Goal: Task Accomplishment & Management: Use online tool/utility

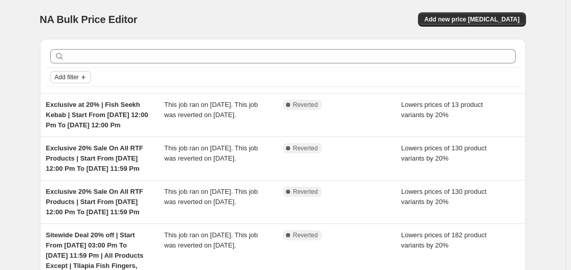
click at [60, 78] on span "Add filter" at bounding box center [67, 77] width 24 height 8
click at [74, 94] on span "Job status" at bounding box center [74, 98] width 30 height 8
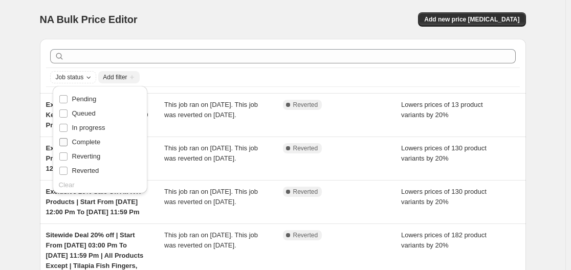
click at [80, 145] on span "Complete" at bounding box center [86, 142] width 29 height 8
click at [67, 145] on input "Complete" at bounding box center [63, 142] width 8 height 8
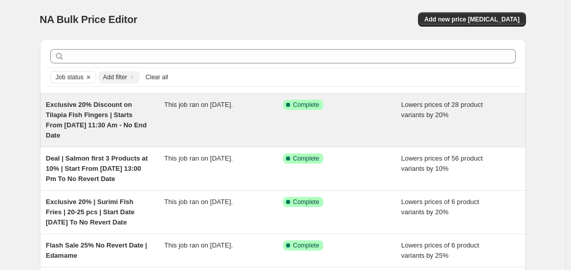
click at [157, 121] on div "Exclusive 20% Discount on Tilapia Fish Fingers | Starts From [DATE] 11:30 Am - …" at bounding box center [105, 120] width 119 height 41
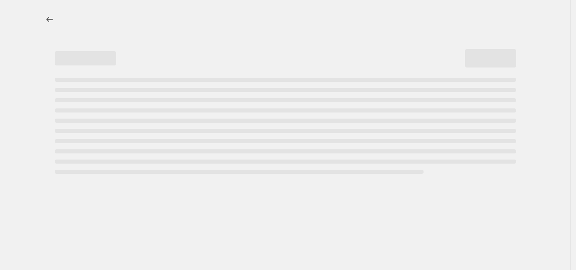
select select "percentage"
select select "no_change"
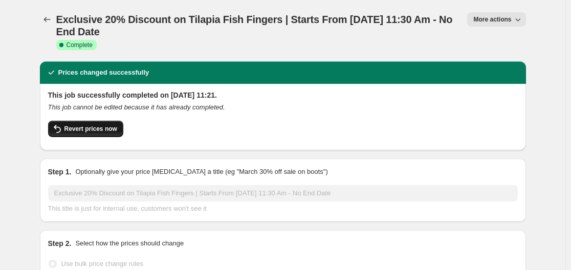
click at [90, 131] on span "Revert prices now" at bounding box center [90, 129] width 53 height 8
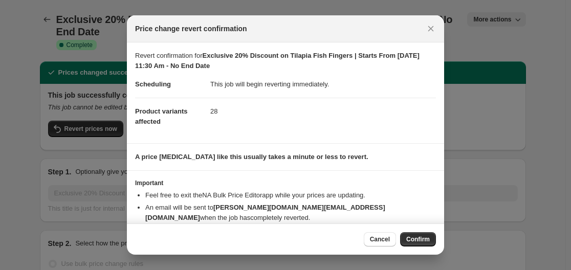
scroll to position [24, 0]
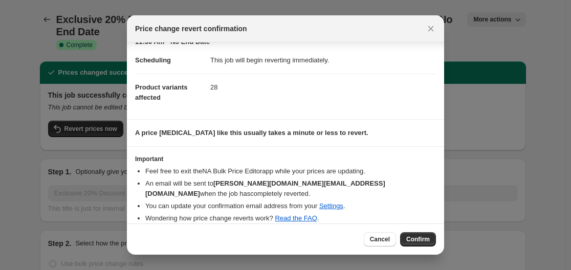
click at [411, 238] on span "Confirm" at bounding box center [418, 239] width 24 height 8
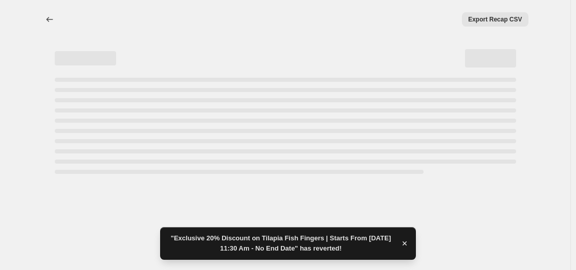
select select "percentage"
select select "no_change"
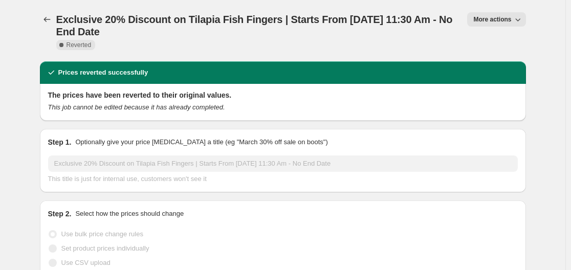
click at [505, 13] on button "More actions" at bounding box center [496, 19] width 58 height 14
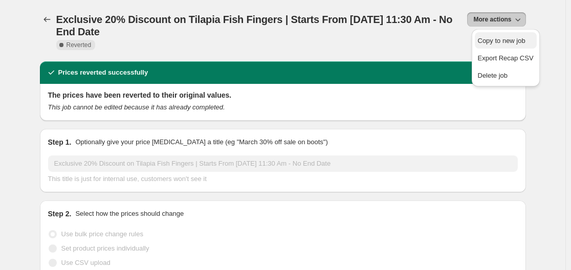
click at [500, 38] on span "Copy to new job" at bounding box center [502, 41] width 48 height 8
select select "percentage"
select select "no_change"
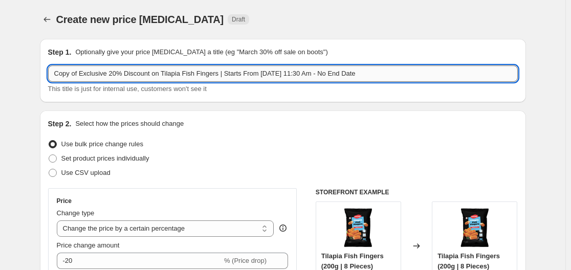
click at [82, 73] on input "Copy of Exclusive 20% Discount on Tilapia Fish Fingers | Starts From [DATE] 11:…" at bounding box center [282, 73] width 469 height 16
drag, startPoint x: 82, startPoint y: 72, endPoint x: 48, endPoint y: 70, distance: 34.8
click at [48, 70] on div "Step 1. Optionally give your price [MEDICAL_DATA] a title (eg "March 30% off sa…" at bounding box center [283, 70] width 486 height 63
drag, startPoint x: 235, startPoint y: 74, endPoint x: 230, endPoint y: 73, distance: 5.3
click at [230, 73] on input "New GST 6% Discount on Tilapia Fish Fingers | Starts From [DATE] 11:30 Am - No …" at bounding box center [282, 73] width 469 height 16
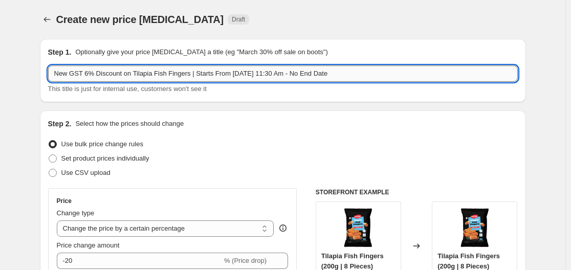
drag, startPoint x: 237, startPoint y: 71, endPoint x: 257, endPoint y: 72, distance: 20.0
click at [257, 72] on input "New GST 6% Discount on Tilapia Fish Fingers | Starts From [DATE] 11:30 Am - No …" at bounding box center [282, 73] width 469 height 16
type input "New GST 6% Discount on Tilapia Fish Fingers | Starts From [DATE] 12:30 Pm - No …"
click at [219, 100] on div "Step 1. Optionally give your price [MEDICAL_DATA] a title (eg "March 30% off sa…" at bounding box center [283, 70] width 486 height 63
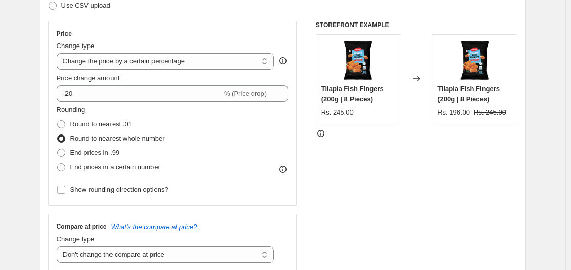
scroll to position [205, 0]
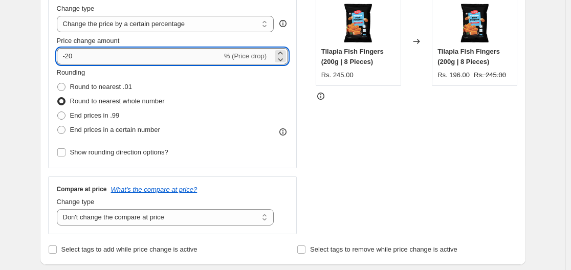
click at [80, 59] on input "-20" at bounding box center [139, 56] width 165 height 16
type input "-2"
type input "-6"
click at [342, 126] on div "STOREFRONT EXAMPLE Tilapia Fish Fingers (200g | 8 Pieces) Rs. 245.00 Changed to…" at bounding box center [416, 109] width 202 height 251
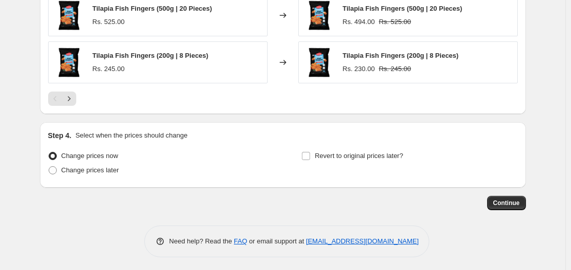
scroll to position [784, 0]
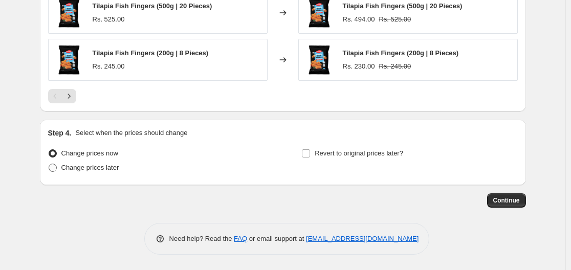
click at [83, 168] on span "Change prices later" at bounding box center [90, 168] width 58 height 8
click at [49, 164] on input "Change prices later" at bounding box center [49, 164] width 1 height 1
radio input "true"
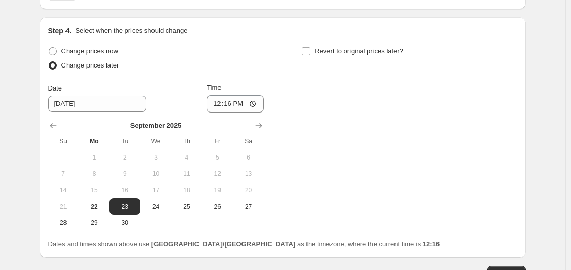
scroll to position [886, 0]
click at [97, 204] on span "22" at bounding box center [94, 206] width 22 height 8
type input "[DATE]"
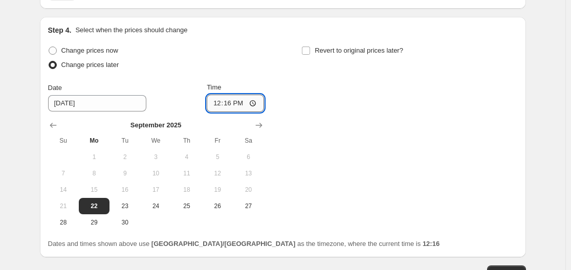
click at [240, 107] on input "12:16" at bounding box center [235, 103] width 57 height 17
type input "12:30"
click at [268, 63] on div "Change prices now Change prices later Date [DATE] Time 12:[DATE] Mo Tu We Th Fr…" at bounding box center [282, 136] width 469 height 187
click at [257, 77] on div "Change prices now Change prices later Date [DATE] Time 12:[DATE] Mo Tu We Th Fr…" at bounding box center [156, 136] width 216 height 187
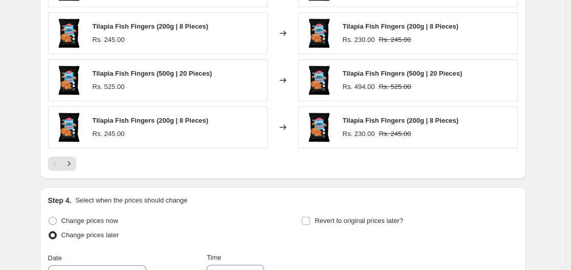
scroll to position [920, 0]
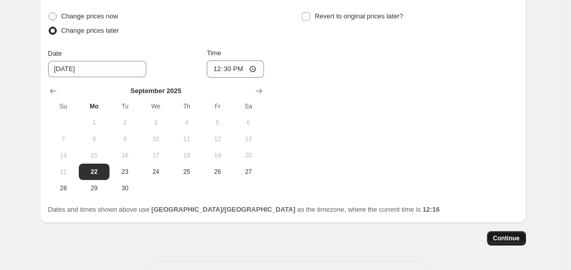
click at [519, 237] on span "Continue" at bounding box center [506, 238] width 27 height 8
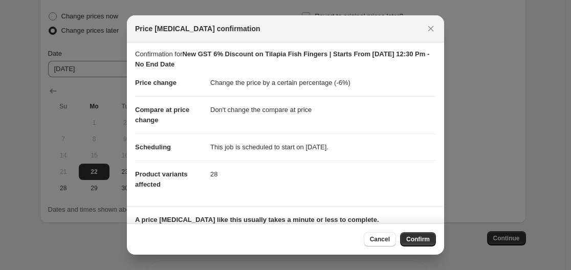
scroll to position [0, 0]
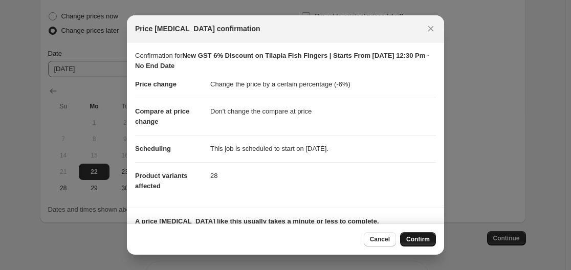
click at [415, 238] on span "Confirm" at bounding box center [418, 239] width 24 height 8
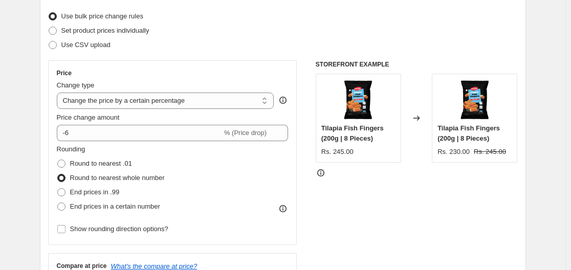
scroll to position [12, 0]
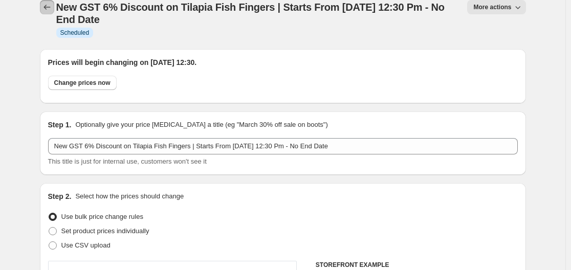
click at [49, 8] on icon "Price change jobs" at bounding box center [47, 7] width 10 height 10
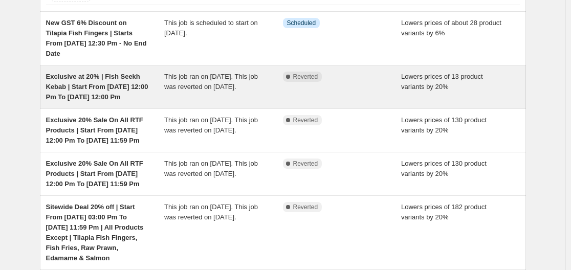
scroll to position [51, 0]
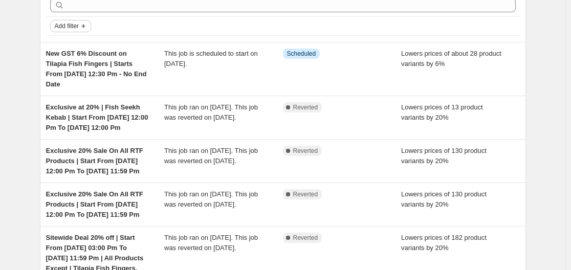
click at [74, 28] on span "Add filter" at bounding box center [67, 26] width 24 height 8
click at [74, 52] on button "Job status" at bounding box center [74, 46] width 36 height 16
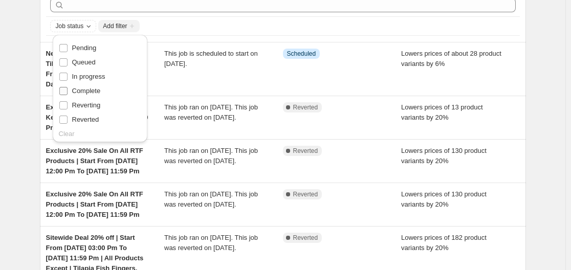
click at [77, 89] on span "Complete" at bounding box center [86, 91] width 29 height 8
click at [67, 89] on input "Complete" at bounding box center [63, 91] width 8 height 8
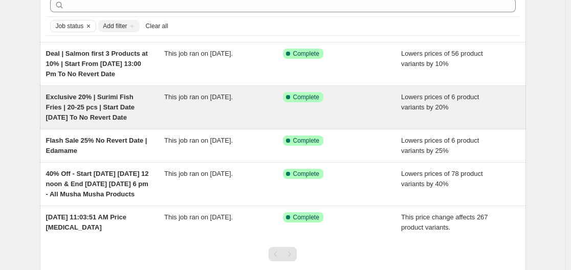
click at [131, 111] on span "Exclusive 20% | Surimi Fish Fries | 20-25 pcs | Start Date [DATE] To No Revert …" at bounding box center [90, 107] width 88 height 28
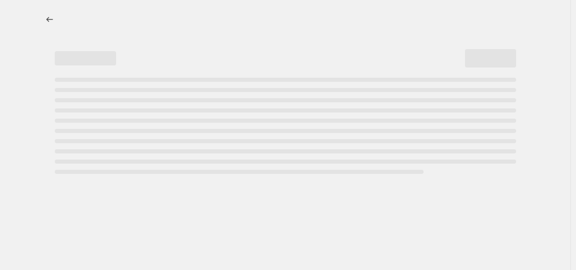
select select "percentage"
select select "no_change"
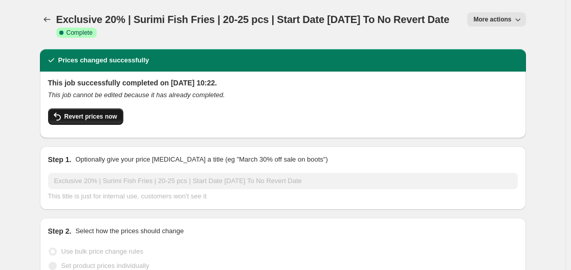
click at [104, 116] on span "Revert prices now" at bounding box center [90, 116] width 53 height 8
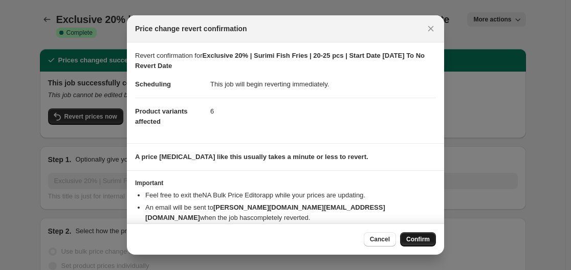
click at [413, 237] on span "Confirm" at bounding box center [418, 239] width 24 height 8
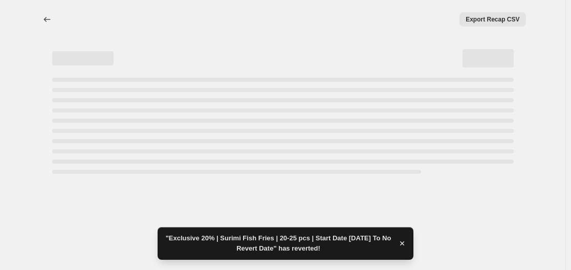
select select "percentage"
select select "no_change"
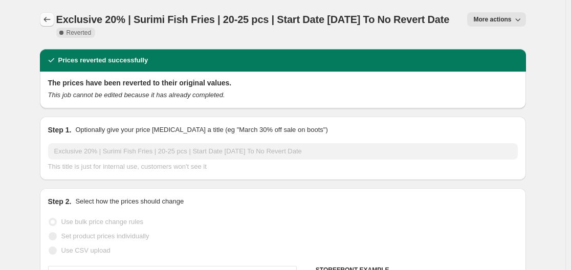
click at [50, 19] on icon "Price change jobs" at bounding box center [47, 19] width 10 height 10
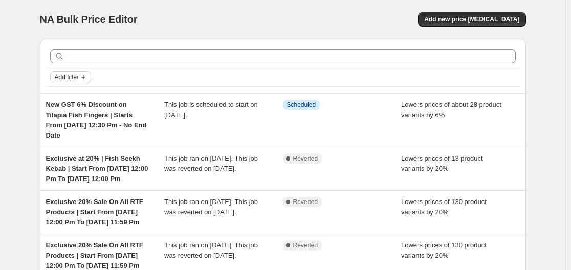
click at [75, 77] on span "Add filter" at bounding box center [67, 77] width 24 height 8
click at [82, 99] on span "Job status" at bounding box center [74, 98] width 30 height 8
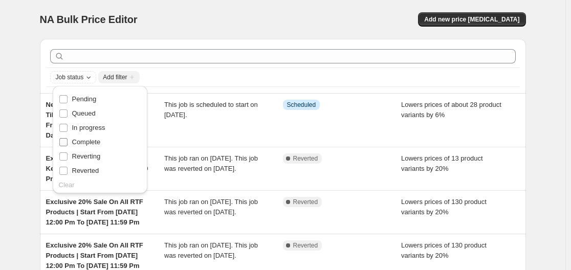
click at [79, 144] on span "Complete" at bounding box center [86, 142] width 29 height 8
click at [67, 144] on input "Complete" at bounding box center [63, 142] width 8 height 8
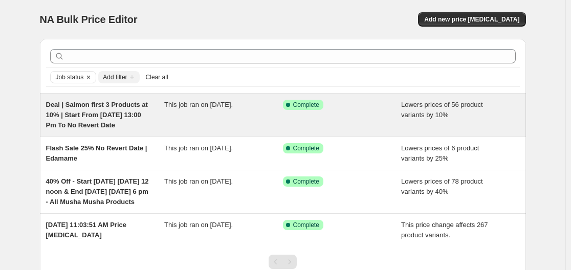
click at [172, 111] on div "This job ran on [DATE]." at bounding box center [223, 115] width 119 height 31
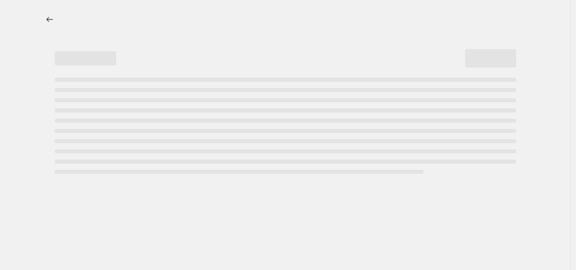
select select "percentage"
select select "no_change"
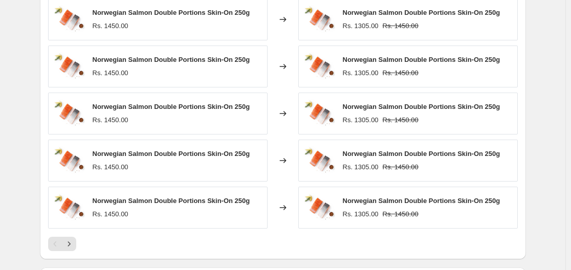
scroll to position [818, 0]
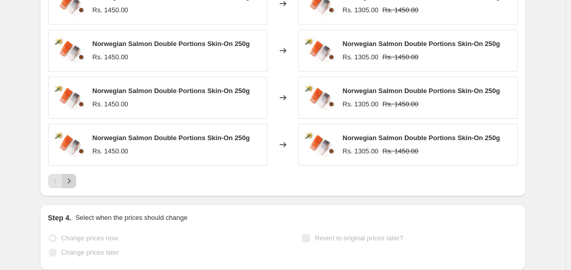
click at [74, 180] on icon "Next" at bounding box center [69, 181] width 10 height 10
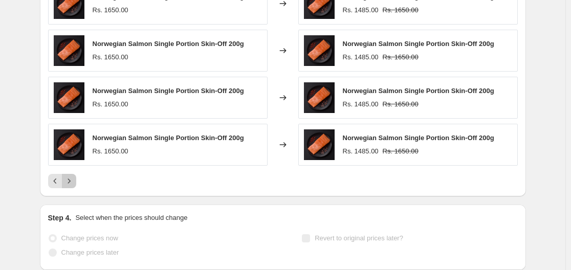
click at [74, 180] on icon "Next" at bounding box center [69, 181] width 10 height 10
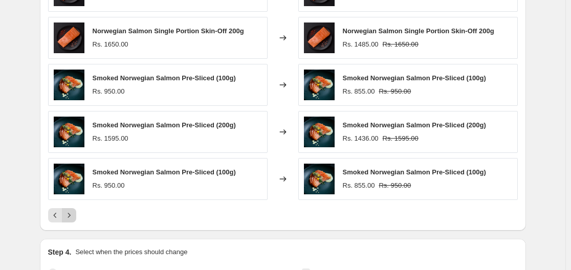
scroll to position [767, 0]
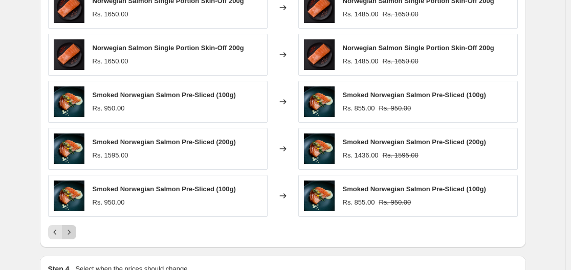
click at [71, 232] on icon "Next" at bounding box center [69, 232] width 10 height 10
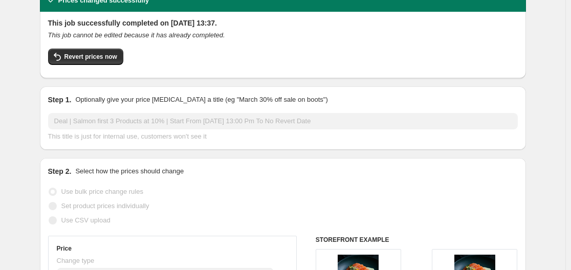
scroll to position [0, 0]
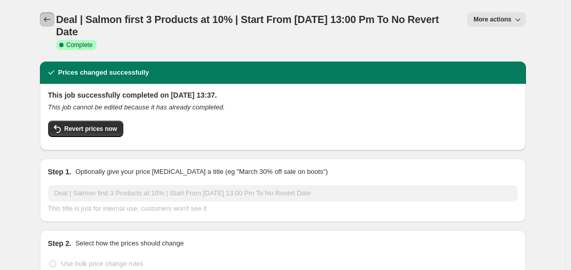
click at [49, 18] on icon "Price change jobs" at bounding box center [47, 19] width 10 height 10
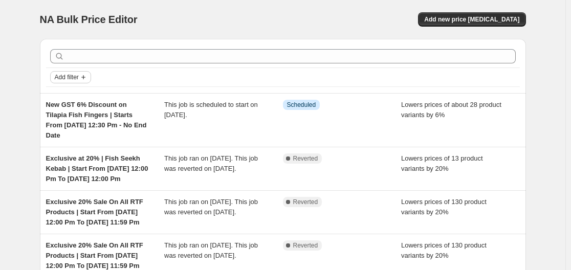
click at [64, 76] on span "Add filter" at bounding box center [67, 77] width 24 height 8
click at [71, 98] on span "Job status" at bounding box center [74, 98] width 30 height 8
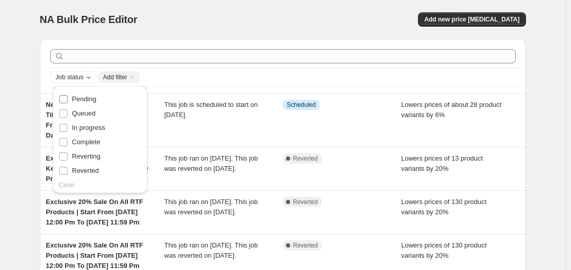
click at [77, 103] on span "Pending" at bounding box center [84, 99] width 25 height 8
click at [67, 103] on input "Pending" at bounding box center [63, 99] width 8 height 8
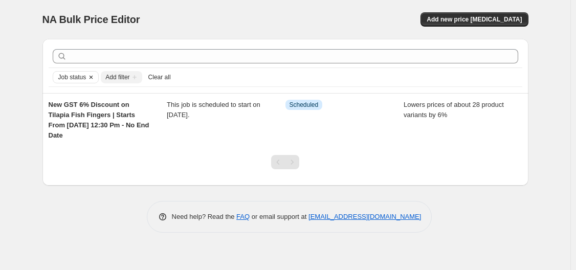
click at [79, 78] on span "Job status" at bounding box center [72, 77] width 28 height 8
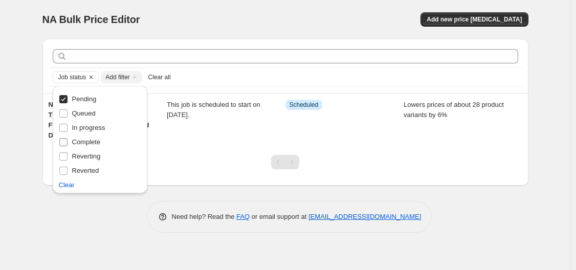
click at [91, 140] on span "Complete" at bounding box center [86, 142] width 29 height 8
click at [67, 140] on input "Complete" at bounding box center [63, 142] width 8 height 8
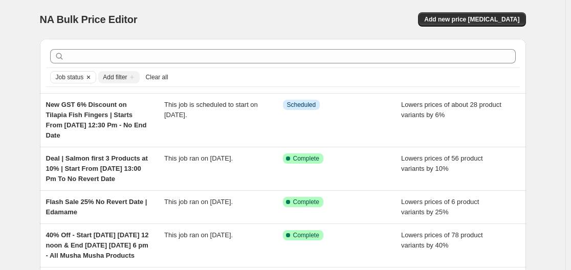
click at [55, 75] on button "Job status" at bounding box center [67, 77] width 33 height 11
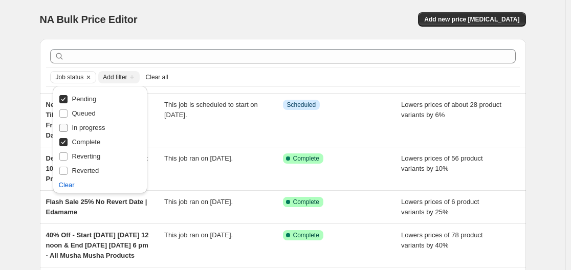
click at [83, 129] on span "In progress" at bounding box center [88, 128] width 33 height 8
click at [67, 129] on input "In progress" at bounding box center [63, 128] width 8 height 8
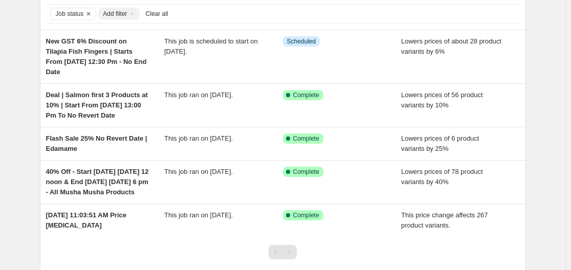
scroll to position [80, 0]
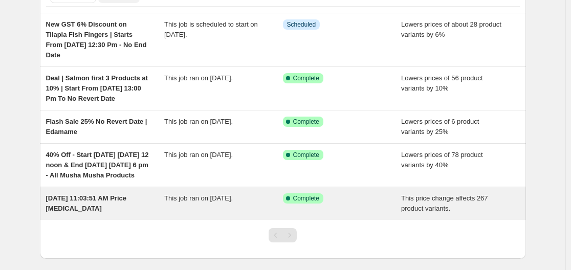
click at [182, 203] on div "This job ran on [DATE]." at bounding box center [223, 203] width 119 height 20
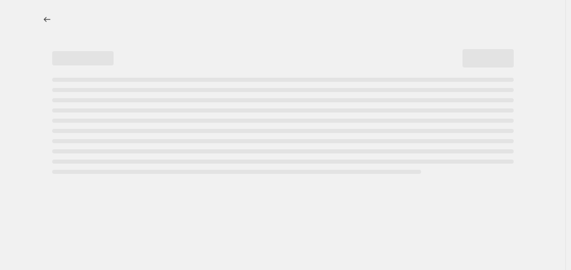
select select "ecap"
select select "no_change"
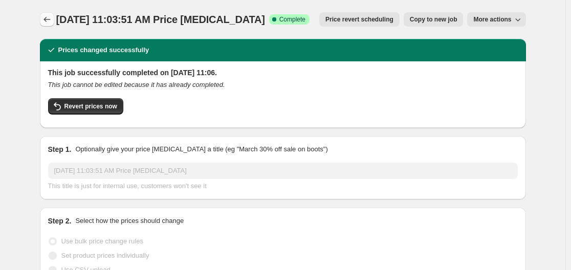
click at [49, 18] on icon "Price change jobs" at bounding box center [47, 19] width 10 height 10
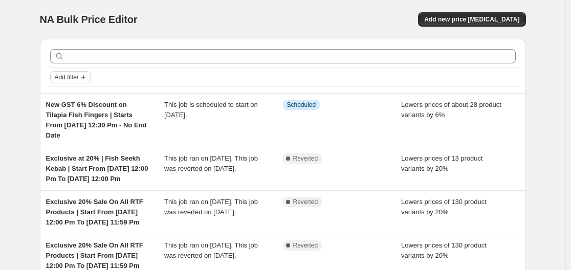
click at [82, 78] on icon "Add filter" at bounding box center [83, 77] width 8 height 8
click at [81, 100] on span "Job status" at bounding box center [74, 98] width 30 height 8
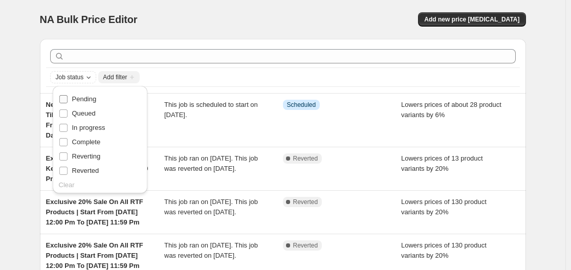
click at [80, 100] on span "Pending" at bounding box center [84, 99] width 25 height 8
click at [67, 100] on input "Pending" at bounding box center [63, 99] width 8 height 8
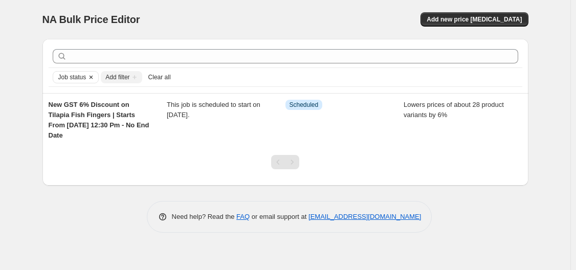
click at [78, 79] on span "Job status" at bounding box center [72, 77] width 28 height 8
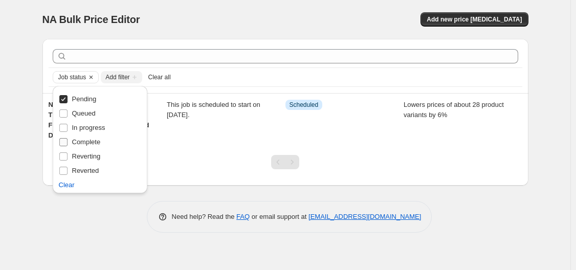
click at [81, 143] on span "Complete" at bounding box center [86, 142] width 29 height 8
click at [67, 143] on input "Complete" at bounding box center [63, 142] width 8 height 8
checkbox input "true"
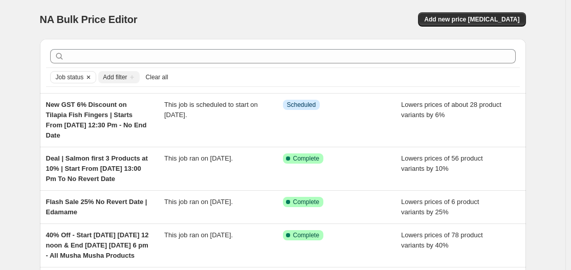
click at [62, 77] on span "Job status" at bounding box center [70, 77] width 28 height 8
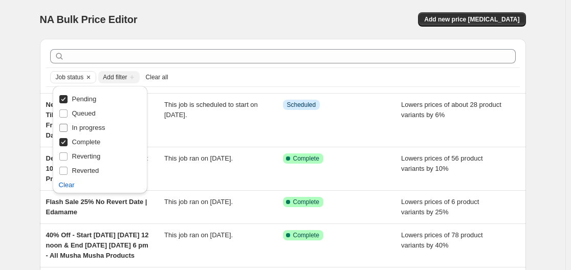
click at [79, 132] on span "In progress" at bounding box center [88, 128] width 33 height 10
click at [67, 132] on input "In progress" at bounding box center [63, 128] width 8 height 8
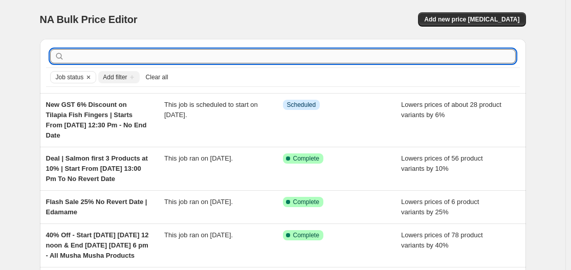
click at [178, 60] on input "text" at bounding box center [290, 56] width 449 height 14
paste input "145.00"
type input "145.00"
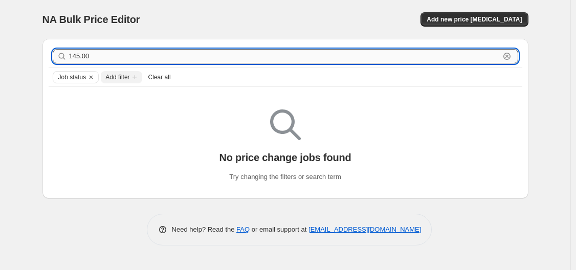
click at [177, 60] on input "145.00" at bounding box center [284, 56] width 430 height 14
type input "fries"
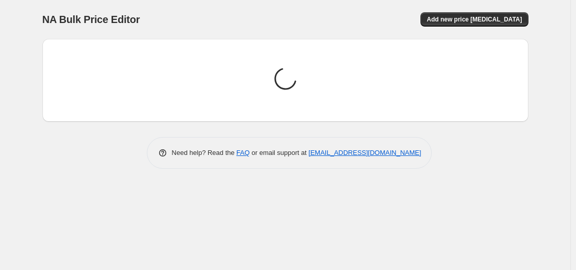
click at [199, 21] on div "NA Bulk Price Editor" at bounding box center [159, 19] width 234 height 14
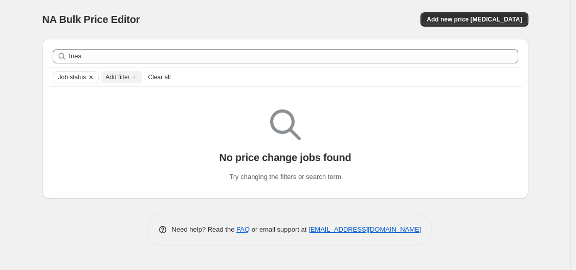
click at [93, 79] on icon "Clear" at bounding box center [91, 77] width 8 height 8
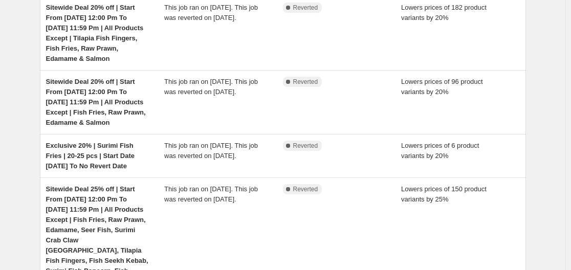
scroll to position [205, 0]
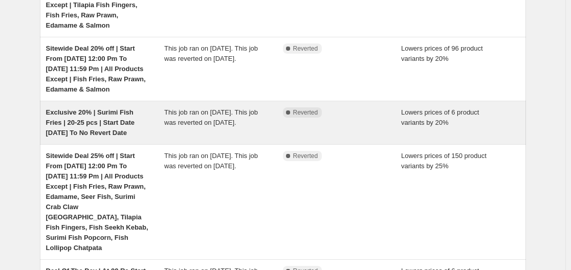
click at [134, 125] on span "Exclusive 20% | Surimi Fish Fries | 20-25 pcs | Start Date [DATE] To No Revert …" at bounding box center [90, 122] width 88 height 28
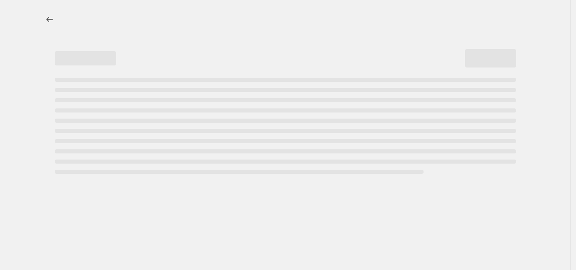
select select "percentage"
select select "no_change"
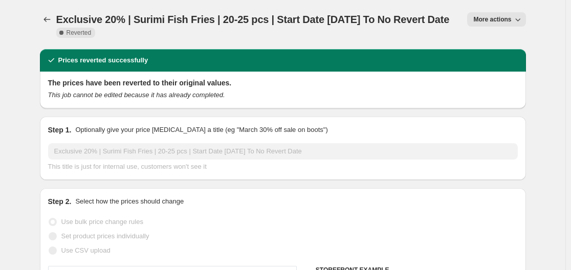
click at [498, 20] on span "More actions" at bounding box center [492, 19] width 38 height 8
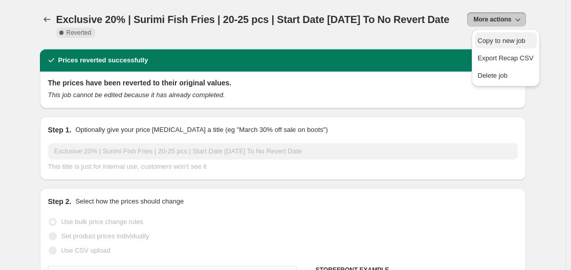
click at [496, 38] on span "Copy to new job" at bounding box center [502, 41] width 48 height 8
select select "percentage"
select select "no_change"
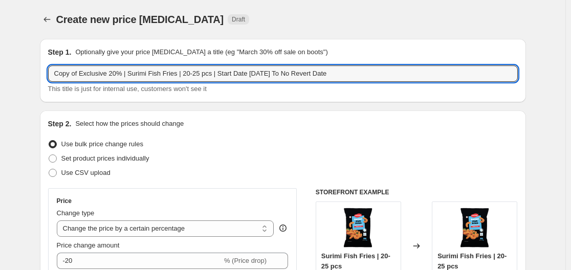
drag, startPoint x: 107, startPoint y: 75, endPoint x: 40, endPoint y: 75, distance: 67.0
click at [219, 74] on input "New GST 6% | Surimi Fish Fries | 20-25 pcs | Start Date [DATE] To No Revert Date" at bounding box center [282, 73] width 469 height 16
type input "New GST 6% | Surimi Fish Fries | 20-25 pcs | Start Date [DATE] To No Revert Date"
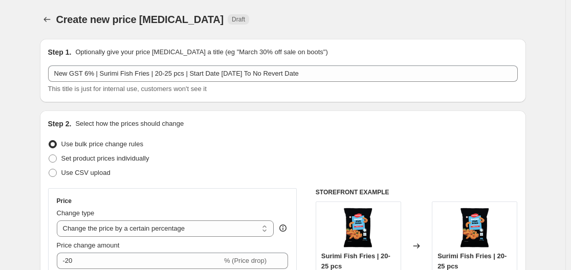
click at [251, 87] on div "This title is just for internal use, customers won't see it" at bounding box center [282, 89] width 469 height 10
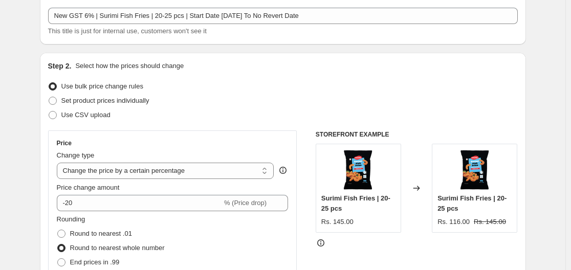
scroll to position [153, 0]
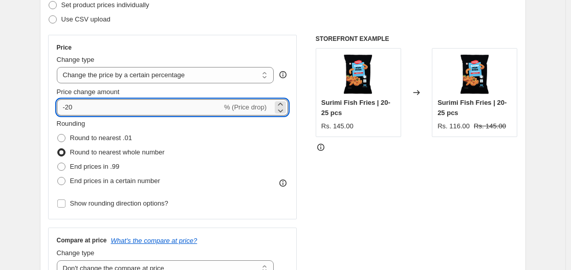
click at [94, 112] on input "-20" at bounding box center [139, 107] width 165 height 16
type input "-2"
type input "-6"
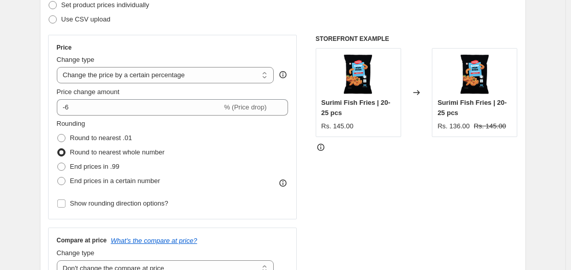
click at [209, 88] on div "Price change amount" at bounding box center [173, 92] width 232 height 10
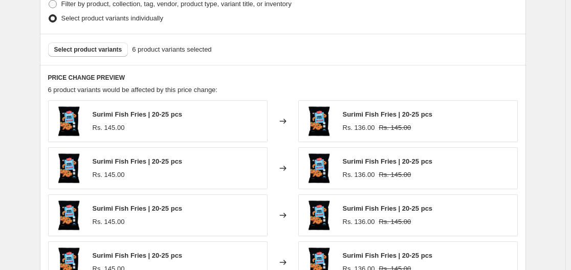
scroll to position [511, 0]
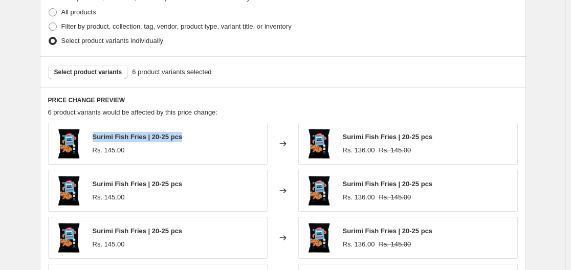
drag, startPoint x: 95, startPoint y: 137, endPoint x: 185, endPoint y: 135, distance: 90.5
click at [185, 135] on div "Surimi Fish Fries | 20-25 pcs Rs. 145.00" at bounding box center [157, 144] width 219 height 42
copy span "Surimi Fish Fries | 20-25 pcs"
click at [89, 76] on span "Select product variants" at bounding box center [88, 72] width 68 height 8
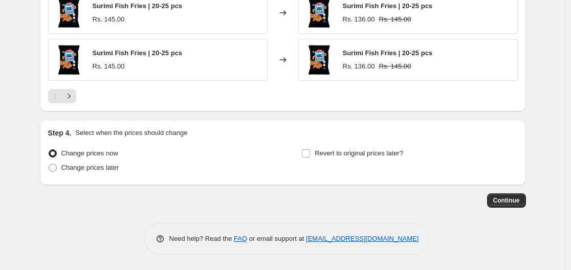
scroll to position [784, 0]
click at [114, 171] on span "Change prices later" at bounding box center [90, 168] width 58 height 8
click at [49, 164] on input "Change prices later" at bounding box center [49, 164] width 1 height 1
radio input "true"
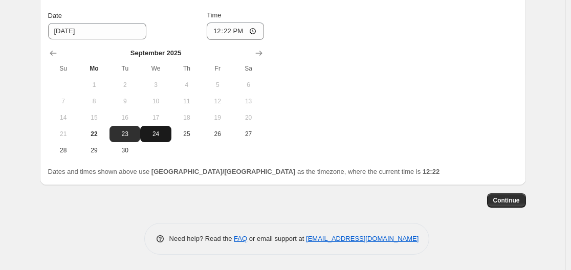
scroll to position [959, 0]
click at [96, 132] on span "22" at bounding box center [94, 134] width 22 height 8
type input "[DATE]"
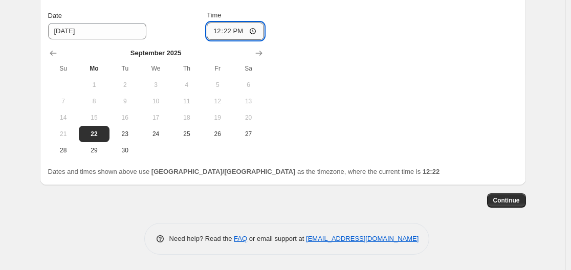
click at [244, 32] on input "12:22" at bounding box center [235, 30] width 57 height 17
type input "12:30"
click at [355, 20] on div "Change prices now Change prices later Date [DATE] Time 12:[DATE] Mo Tu We Th Fr…" at bounding box center [282, 64] width 469 height 187
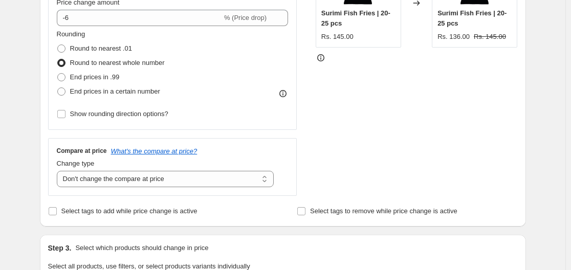
scroll to position [0, 0]
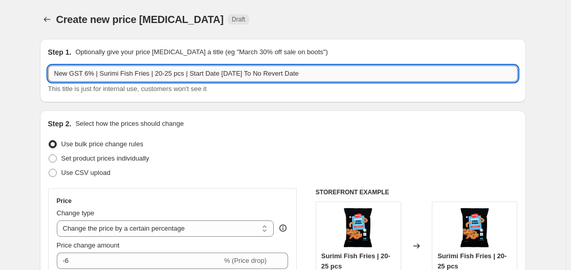
click at [237, 74] on input "New GST 6% | Surimi Fish Fries | 20-25 pcs | Start Date [DATE] To No Revert Date" at bounding box center [282, 73] width 469 height 16
type input "New GST 6% | Surimi Fish Fries | 20-25 pcs | Start Date [DATE] 12:30 Pm To No R…"
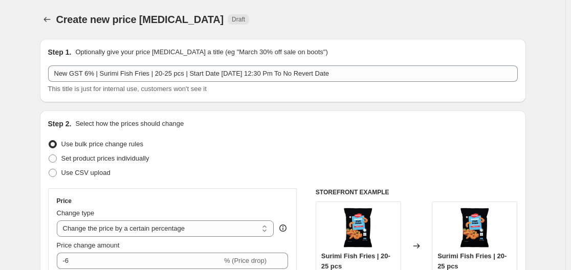
click at [252, 97] on div "Step 1. Optionally give your price [MEDICAL_DATA] a title (eg "March 30% off sa…" at bounding box center [283, 70] width 486 height 63
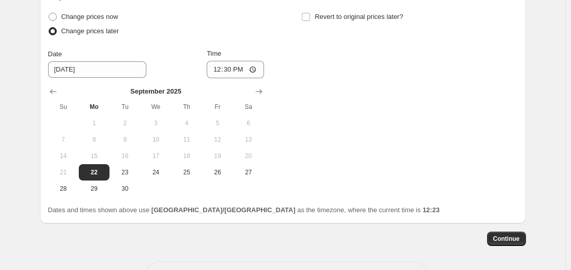
scroll to position [920, 0]
click at [511, 236] on span "Continue" at bounding box center [506, 238] width 27 height 8
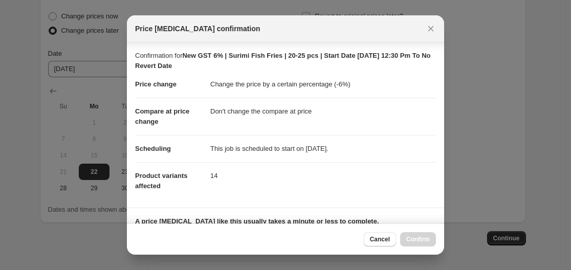
scroll to position [158, 0]
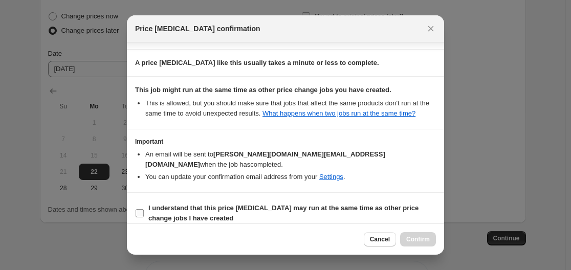
click at [167, 203] on span "I understand that this price [MEDICAL_DATA] may run at the same time as other p…" at bounding box center [291, 213] width 287 height 20
click at [144, 209] on input "I understand that this price [MEDICAL_DATA] may run at the same time as other p…" at bounding box center [139, 213] width 8 height 8
checkbox input "true"
click at [419, 241] on span "Confirm" at bounding box center [418, 239] width 24 height 8
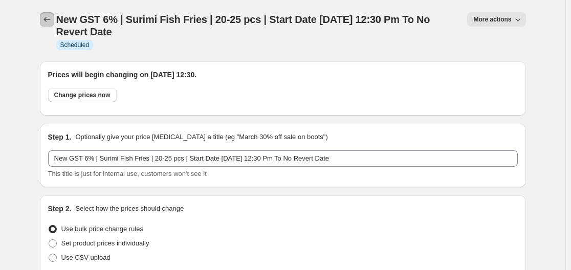
click at [52, 18] on icon "Price change jobs" at bounding box center [47, 19] width 10 height 10
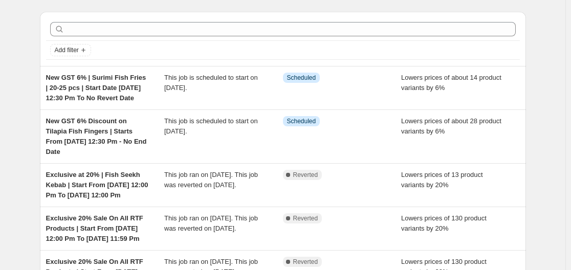
scroll to position [51, 0]
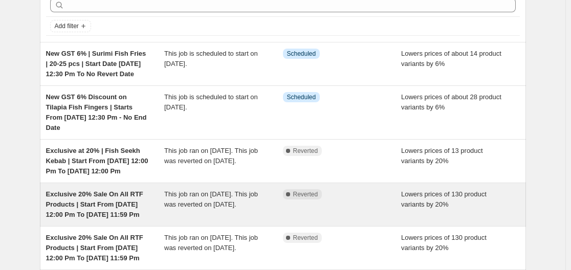
click at [183, 190] on span "This job ran on [DATE]. This job was reverted on [DATE]." at bounding box center [211, 199] width 94 height 18
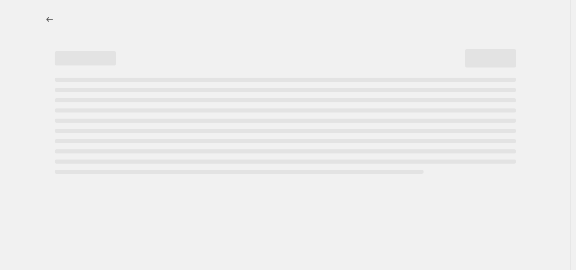
select select "percentage"
select select "no_change"
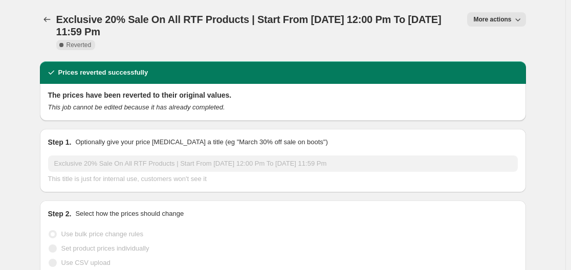
click at [497, 17] on span "More actions" at bounding box center [492, 19] width 38 height 8
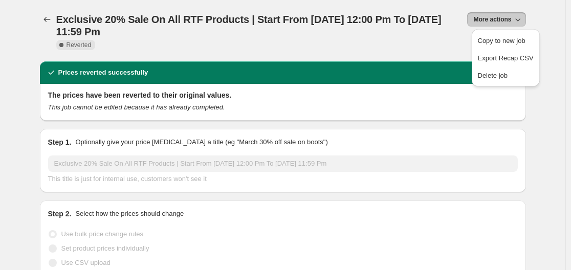
click at [487, 46] on button "Copy to new job" at bounding box center [505, 40] width 62 height 16
select select "percentage"
select select "no_change"
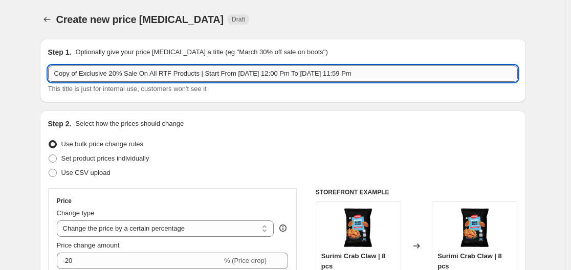
drag, startPoint x: 234, startPoint y: 73, endPoint x: 239, endPoint y: 73, distance: 5.6
click at [239, 73] on input "Copy of Exclusive 20% Sale On All RTF Products | Start From [DATE] 12:00 Pm To …" at bounding box center [282, 73] width 469 height 16
click at [277, 70] on input "Copy of Exclusive 20% Sale On All RTF Products | Start From [DATE] 12:00 Pm To …" at bounding box center [282, 73] width 469 height 16
drag, startPoint x: 299, startPoint y: 74, endPoint x: 366, endPoint y: 76, distance: 67.5
click at [366, 76] on input "Copy of Exclusive 20% Sale On All RTF Products | Start From [DATE] 12:30 Pm To …" at bounding box center [282, 73] width 469 height 16
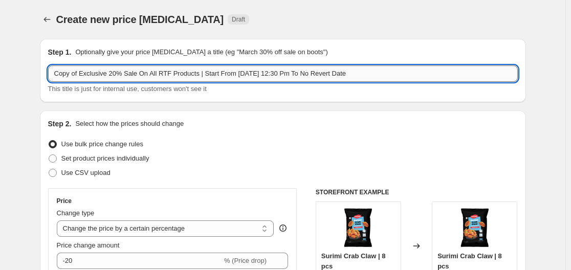
drag, startPoint x: 117, startPoint y: 74, endPoint x: 55, endPoint y: 73, distance: 61.9
click at [55, 73] on input "Copy of Exclusive 20% Sale On All RTF Products | Start From [DATE] 12:30 Pm To …" at bounding box center [282, 73] width 469 height 16
click at [117, 95] on div "Step 1. Optionally give your price [MEDICAL_DATA] a title (eg "March 30% off sa…" at bounding box center [283, 70] width 486 height 63
click at [140, 74] on input "New GST 6% Sale On All RTF Products | Start From [DATE] 12:30 Pm To No Revert D…" at bounding box center [282, 73] width 469 height 16
paste input "Tilapia Fish Fingers"
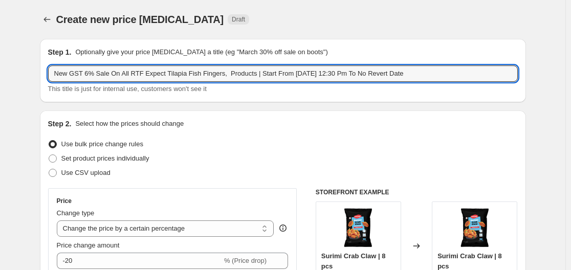
paste input "Surimi Fish Fries"
click at [141, 72] on input "New GST 6% Sale On All RTF Expect Tilapia Fish Fingers, Surimi Fish Fries Produ…" at bounding box center [282, 73] width 469 height 16
paste input "Surimi Crab Sticks"
click at [232, 72] on input "New GST 6% Sale On All RTF, RTC, Surimi Crab Sticks Expect Tilapia Fish Fingers…" at bounding box center [282, 73] width 469 height 16
paste input "Raw prawns, [PERSON_NAME], Edamame"
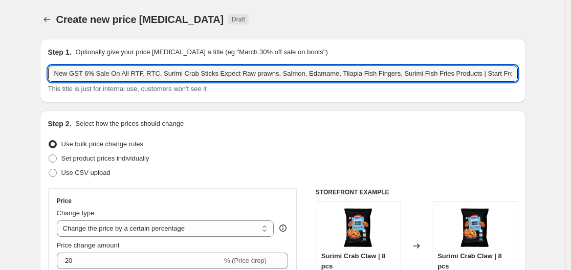
type input "New GST 6% Sale On All RTF, RTC, Surimi Crab Sticks Expect Raw prawns, Salmon, …"
click at [411, 94] on div "This title is just for internal use, customers won't see it" at bounding box center [282, 89] width 469 height 10
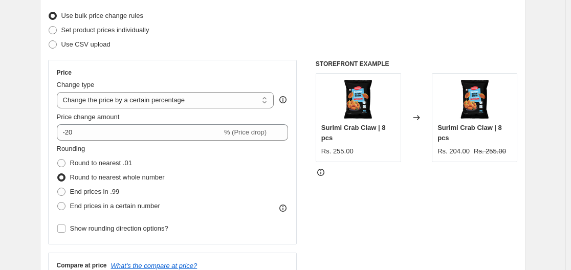
scroll to position [153, 0]
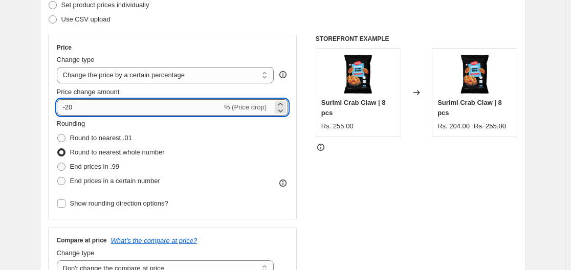
click at [145, 110] on input "-20" at bounding box center [139, 107] width 165 height 16
type input "-2"
type input "-6"
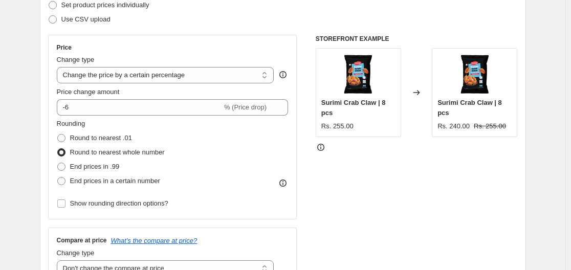
click at [161, 93] on div "Price change amount" at bounding box center [173, 92] width 232 height 10
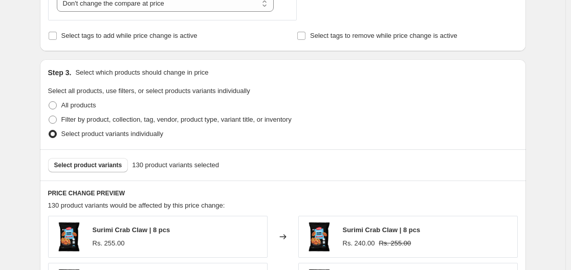
scroll to position [511, 0]
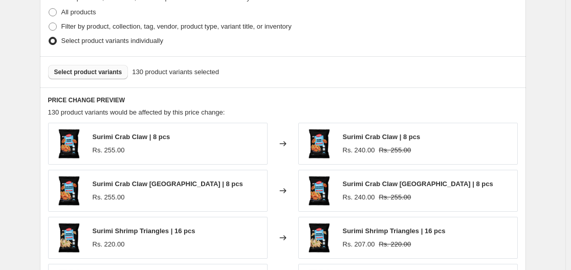
click at [90, 73] on span "Select product variants" at bounding box center [88, 72] width 68 height 8
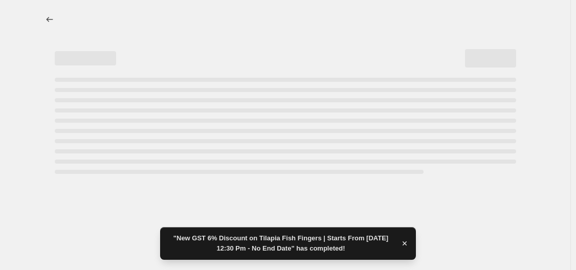
select select "percentage"
select select "no_change"
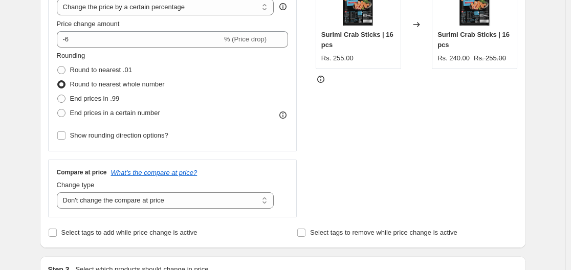
scroll to position [170, 0]
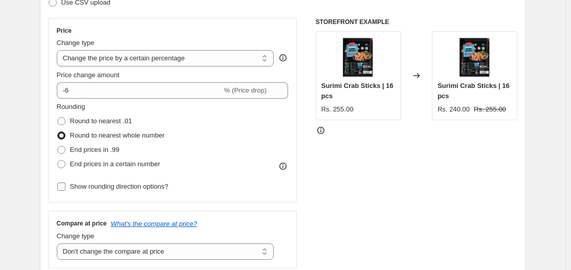
click at [102, 190] on span "Show rounding direction options?" at bounding box center [119, 187] width 98 height 8
click at [65, 190] on input "Show rounding direction options?" at bounding box center [61, 187] width 8 height 8
checkbox input "true"
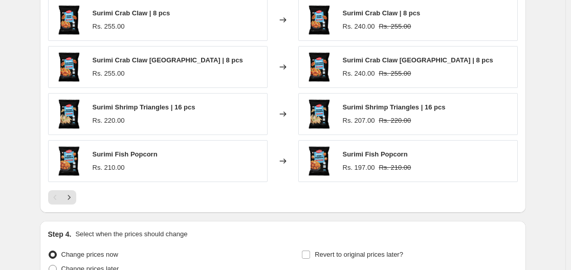
scroll to position [784, 0]
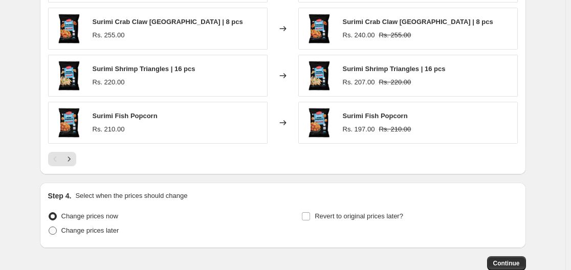
click at [87, 233] on span "Change prices later" at bounding box center [90, 230] width 58 height 8
click at [49, 227] on input "Change prices later" at bounding box center [49, 226] width 1 height 1
radio input "true"
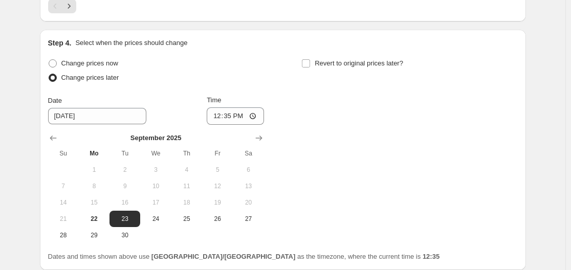
scroll to position [937, 0]
click at [96, 220] on span "22" at bounding box center [94, 218] width 22 height 8
type input "[DATE]"
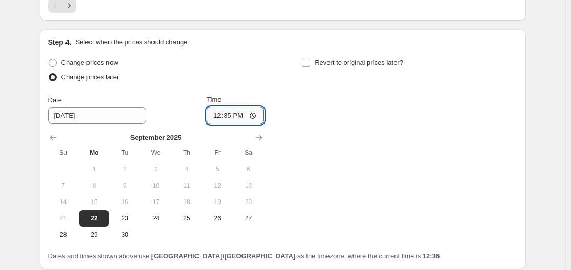
click at [233, 118] on input "12:35" at bounding box center [235, 115] width 57 height 17
click at [256, 112] on input "12:35" at bounding box center [235, 115] width 57 height 17
type input "13:00"
click at [334, 105] on div "Change prices now Change prices later Date [DATE] Time 13:00 [DATE] Su Mo Tu We…" at bounding box center [282, 149] width 469 height 187
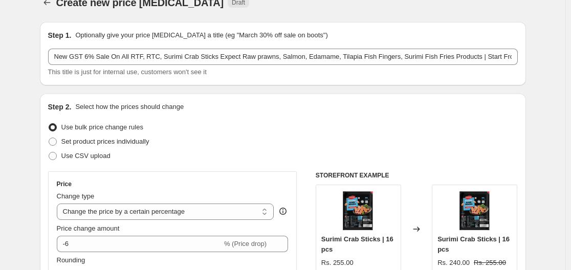
scroll to position [0, 0]
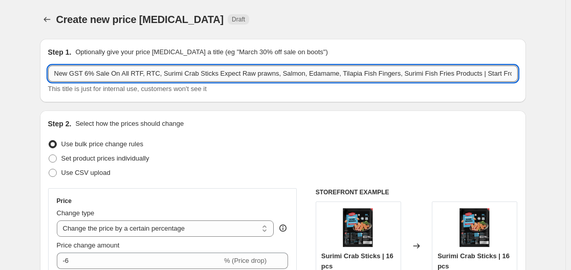
click at [404, 73] on input "New GST 6% Sale On All RTF, RTC, Surimi Crab Sticks Expect Raw prawns, Salmon, …" at bounding box center [282, 73] width 469 height 16
drag, startPoint x: 432, startPoint y: 72, endPoint x: 448, endPoint y: 72, distance: 15.8
click at [448, 72] on input "New GST 6% Sale On All RTF, RTC, Surimi Crab Sticks Expect Raw prawns, Salmon, …" at bounding box center [282, 73] width 469 height 16
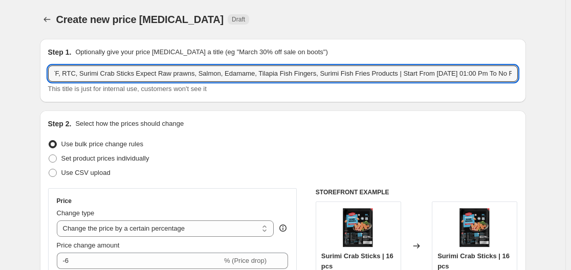
type input "New GST 6% Sale On All RTF, RTC, Surimi Crab Sticks Expect Raw prawns, Salmon, …"
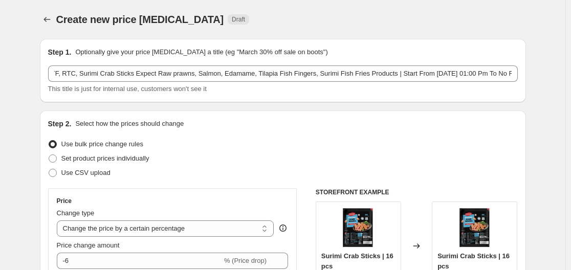
scroll to position [0, 0]
click at [448, 48] on div "Step 1. Optionally give your price [MEDICAL_DATA] a title (eg "March 30% off sa…" at bounding box center [282, 52] width 469 height 10
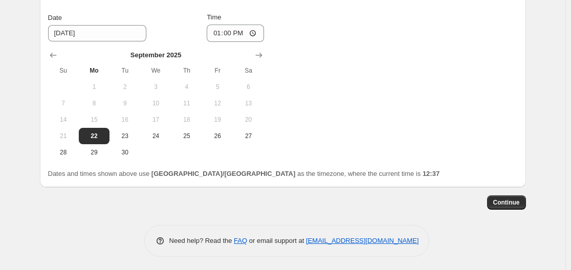
scroll to position [1022, 0]
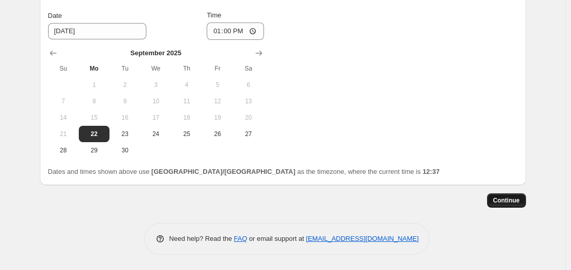
click at [508, 198] on span "Continue" at bounding box center [506, 200] width 27 height 8
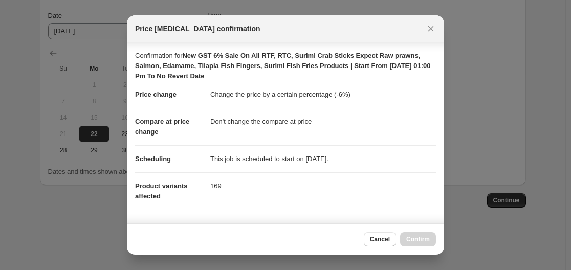
scroll to position [74, 0]
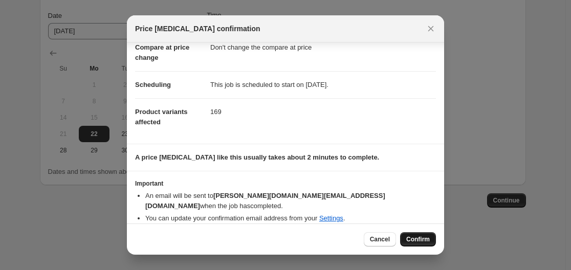
click at [421, 239] on span "Confirm" at bounding box center [418, 239] width 24 height 8
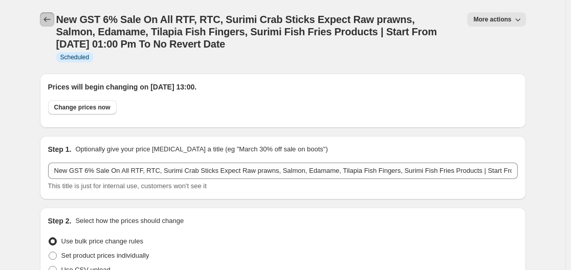
click at [50, 20] on icon "Price change jobs" at bounding box center [47, 19] width 10 height 10
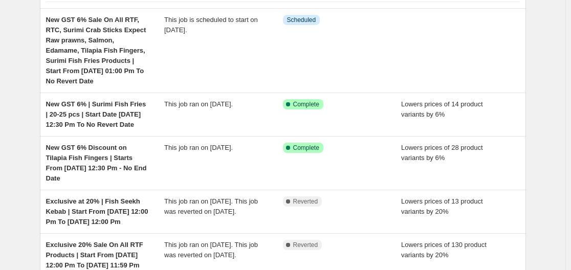
scroll to position [102, 0]
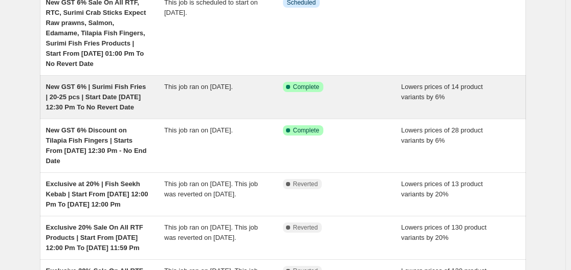
click at [213, 108] on div "This job ran on [DATE]." at bounding box center [223, 97] width 119 height 31
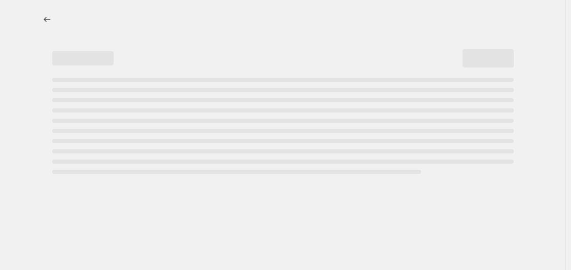
select select "percentage"
select select "no_change"
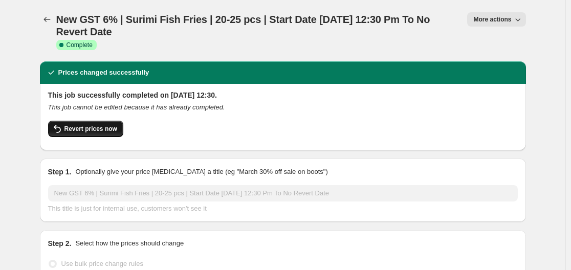
click at [98, 125] on button "Revert prices now" at bounding box center [85, 129] width 75 height 16
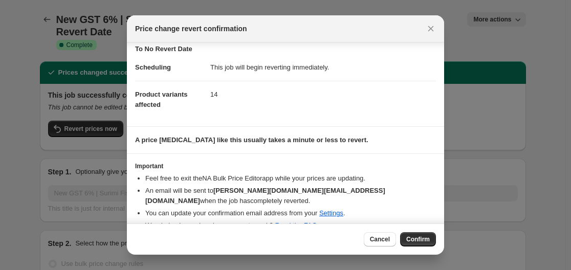
scroll to position [24, 0]
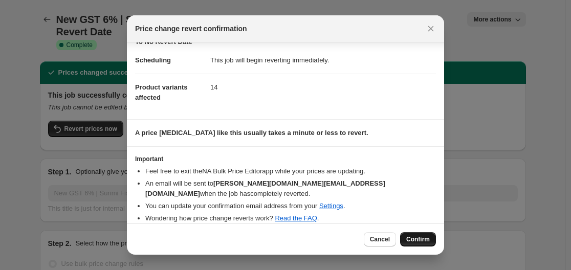
click at [407, 238] on span "Confirm" at bounding box center [418, 239] width 24 height 8
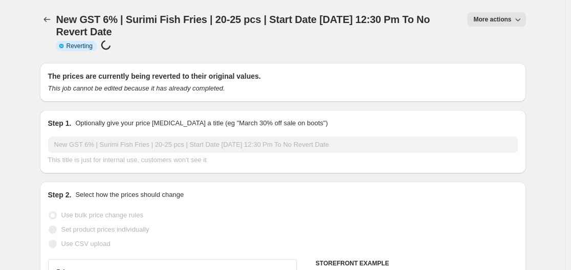
click at [501, 21] on span "More actions" at bounding box center [492, 19] width 38 height 8
click at [304, 41] on div "New GST 6% | Surimi Fish Fries | 20-25 pcs | Start Date [DATE] 12:30 Pm To No R…" at bounding box center [257, 31] width 403 height 38
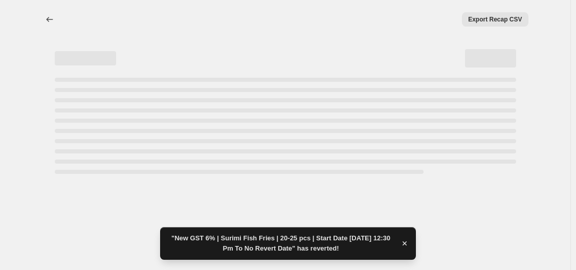
select select "percentage"
select select "no_change"
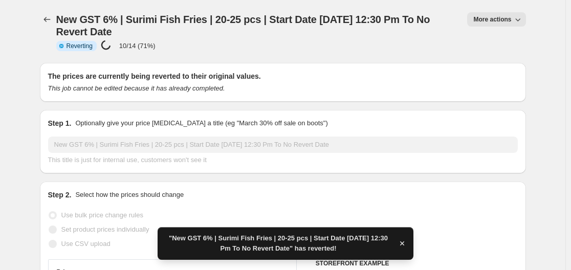
click at [488, 20] on span "More actions" at bounding box center [492, 19] width 38 height 8
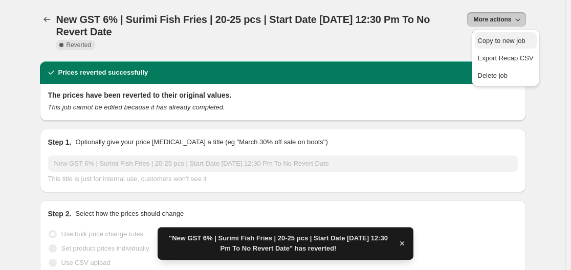
click at [497, 43] on span "Copy to new job" at bounding box center [502, 41] width 48 height 8
select select "percentage"
select select "no_change"
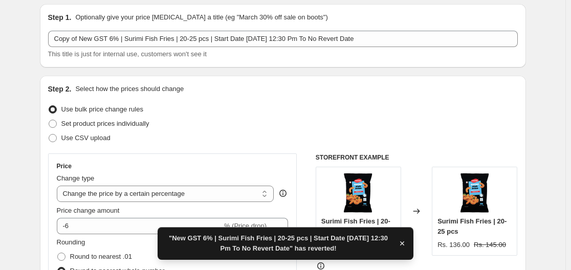
scroll to position [51, 0]
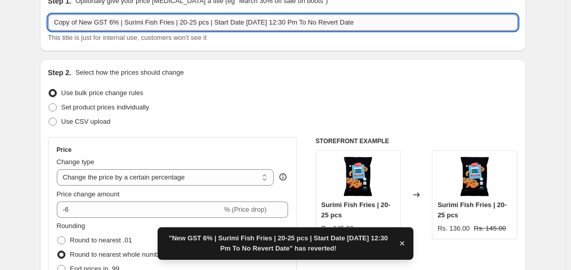
click at [81, 20] on input "Copy of New GST 6% | Surimi Fish Fries | 20-25 pcs | Start Date [DATE] 12:30 Pm…" at bounding box center [282, 22] width 469 height 16
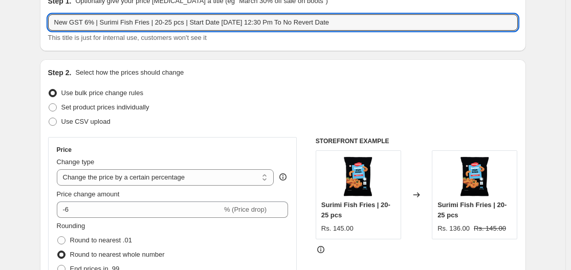
type input "New GST 6% | Surimi Fish Fries | 20-25 pcs | Start Date [DATE] 12:30 Pm To No R…"
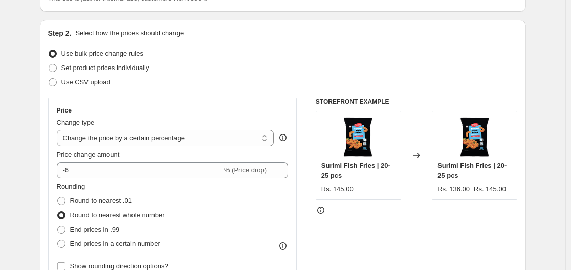
scroll to position [153, 0]
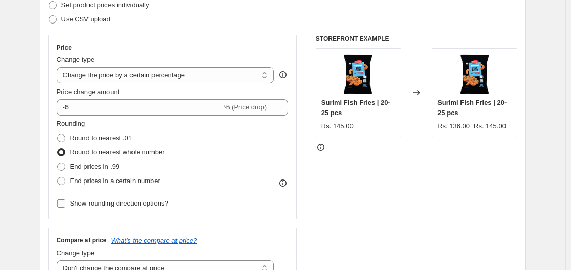
click at [107, 208] on span "Show rounding direction options?" at bounding box center [119, 203] width 98 height 10
click at [65, 208] on input "Show rounding direction options?" at bounding box center [61, 203] width 8 height 8
checkbox input "true"
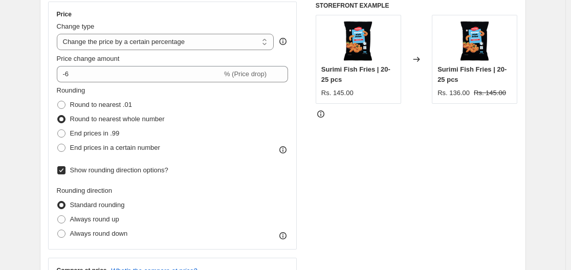
scroll to position [205, 0]
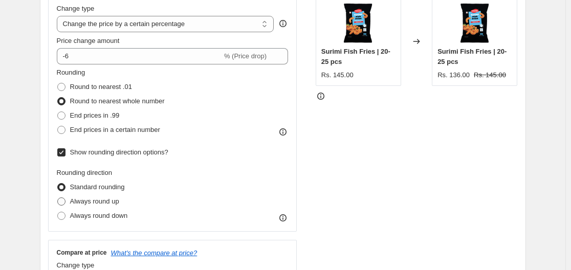
click at [96, 200] on span "Always round up" at bounding box center [94, 201] width 49 height 8
click at [58, 198] on input "Always round up" at bounding box center [57, 197] width 1 height 1
radio input "true"
click at [92, 187] on span "Standard rounding" at bounding box center [97, 187] width 55 height 8
click at [58, 184] on input "Standard rounding" at bounding box center [57, 183] width 1 height 1
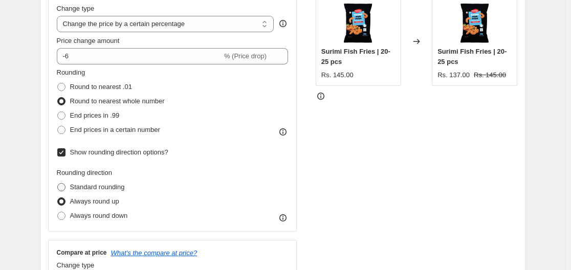
radio input "true"
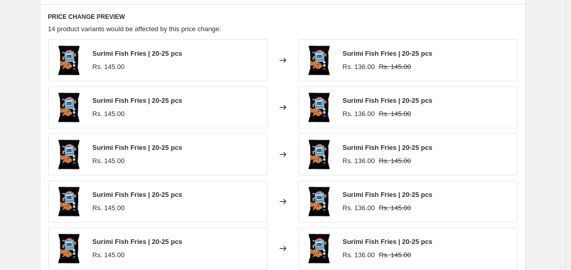
scroll to position [847, 0]
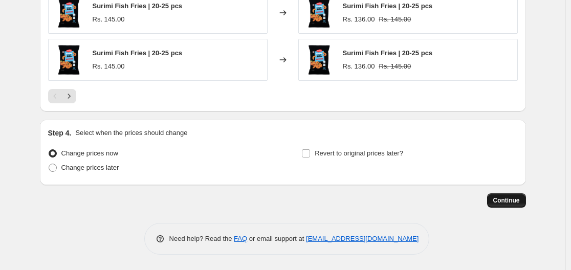
click at [512, 201] on span "Continue" at bounding box center [506, 200] width 27 height 8
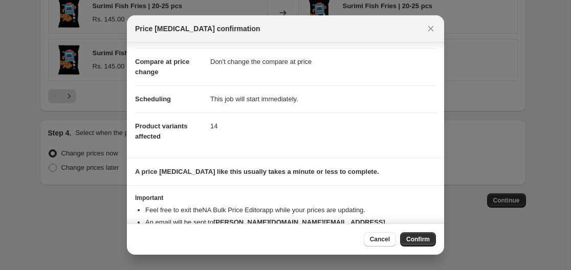
scroll to position [76, 0]
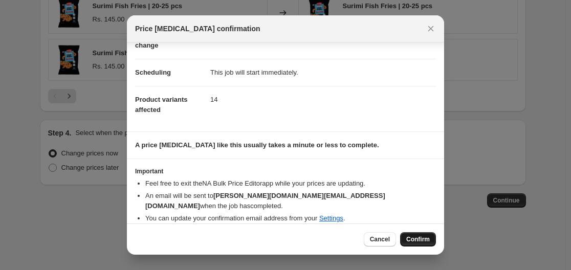
click at [418, 243] on button "Confirm" at bounding box center [418, 239] width 36 height 14
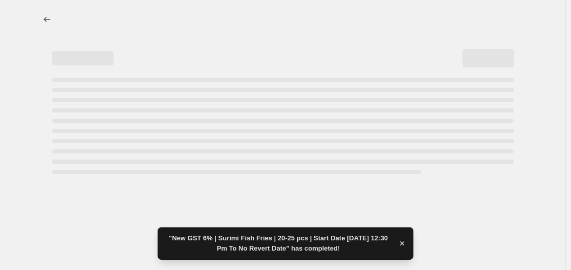
select select "percentage"
select select "no_change"
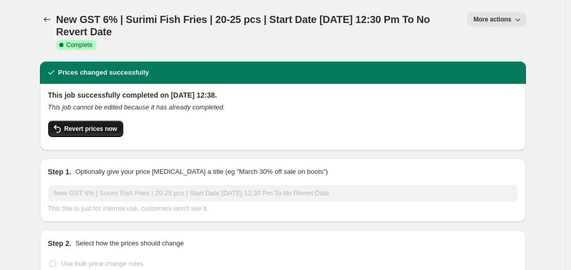
click at [99, 126] on span "Revert prices now" at bounding box center [90, 129] width 53 height 8
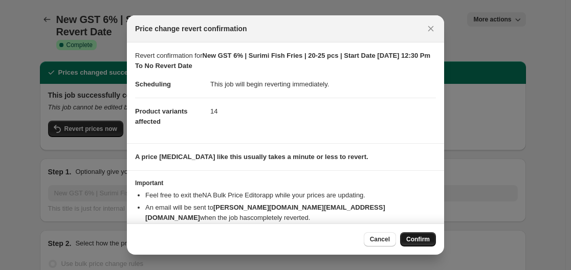
click at [415, 240] on span "Confirm" at bounding box center [418, 239] width 24 height 8
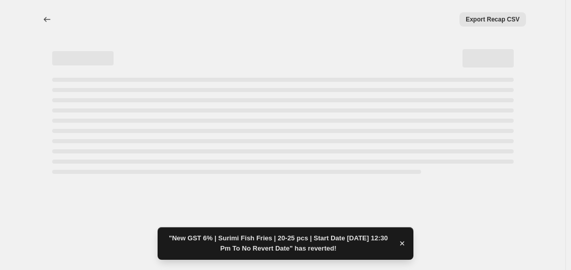
select select "percentage"
select select "no_change"
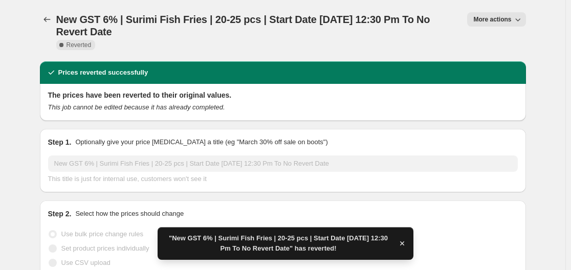
click at [514, 22] on icon "button" at bounding box center [517, 19] width 10 height 10
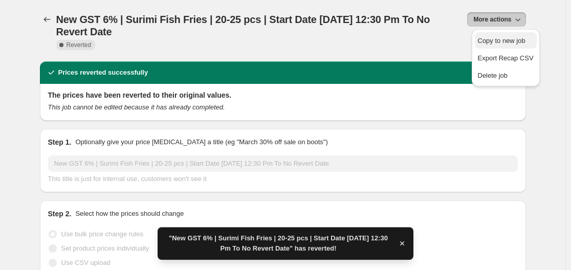
click at [489, 42] on span "Copy to new job" at bounding box center [502, 41] width 48 height 8
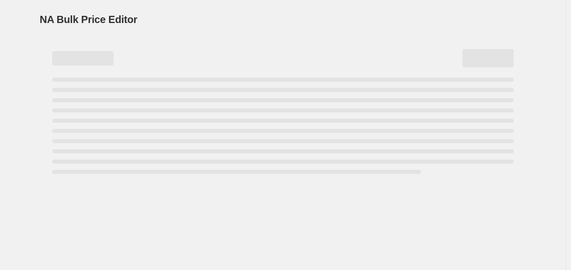
select select "percentage"
select select "no_change"
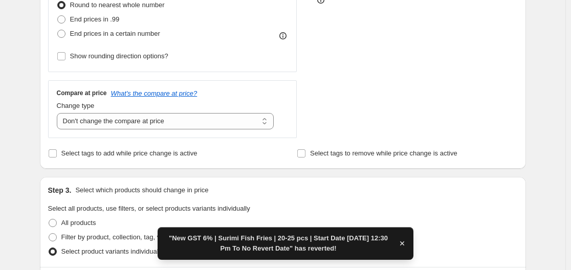
scroll to position [307, 0]
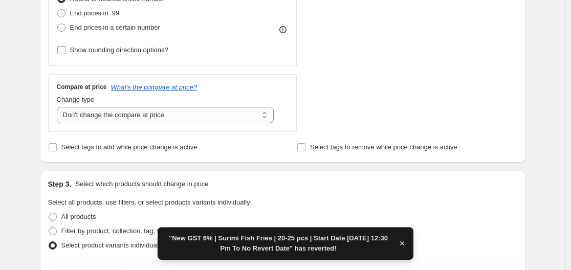
click at [120, 55] on span "Show rounding direction options?" at bounding box center [119, 50] width 98 height 10
click at [65, 54] on input "Show rounding direction options?" at bounding box center [61, 50] width 8 height 8
checkbox input "true"
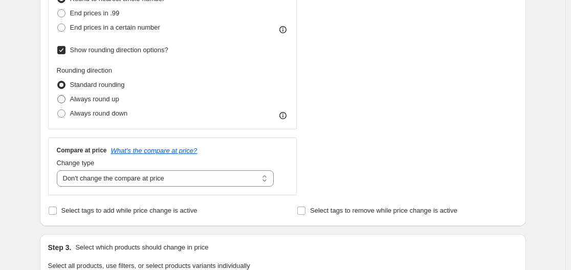
click at [100, 102] on span "Always round up" at bounding box center [94, 99] width 49 height 8
click at [58, 96] on input "Always round up" at bounding box center [57, 95] width 1 height 1
radio input "true"
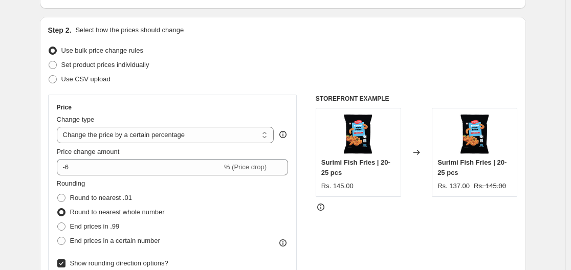
scroll to position [0, 0]
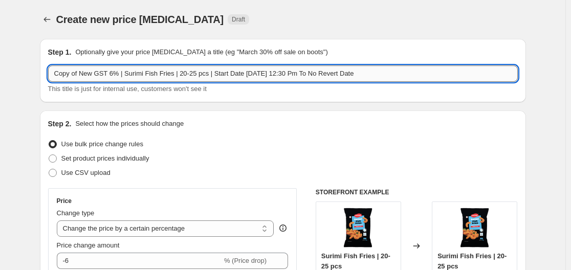
click at [80, 72] on input "Copy of New GST 6% | Surimi Fish Fries | 20-25 pcs | Start Date [DATE] 12:30 Pm…" at bounding box center [282, 73] width 469 height 16
type input "New GST 6% | Surimi Fish Fries | 20-25 pcs | Start Date [DATE] 12:30 Pm To No R…"
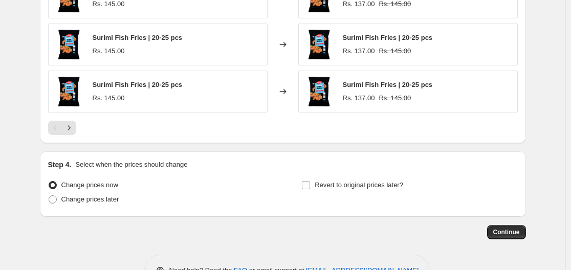
scroll to position [847, 0]
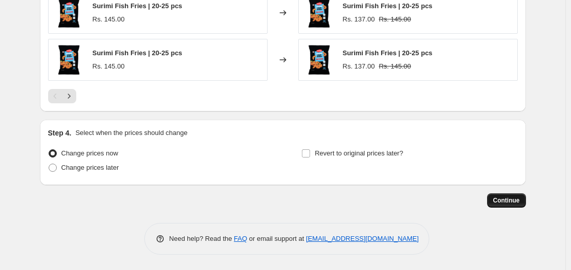
click at [501, 200] on span "Continue" at bounding box center [506, 200] width 27 height 8
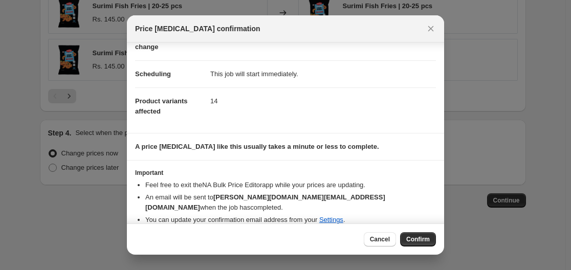
scroll to position [76, 0]
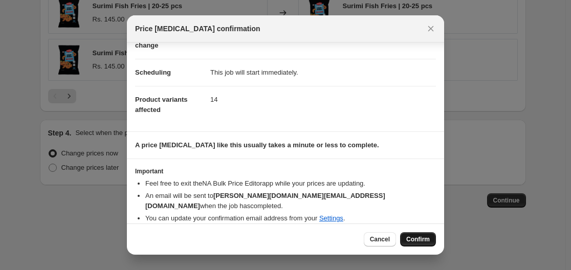
click at [414, 241] on span "Confirm" at bounding box center [418, 239] width 24 height 8
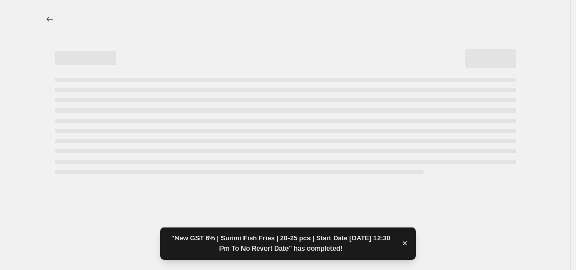
select select "percentage"
select select "no_change"
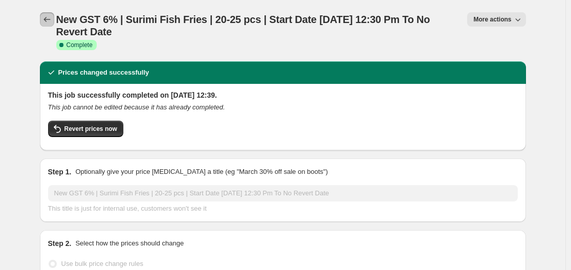
click at [44, 25] on button "Price change jobs" at bounding box center [47, 19] width 14 height 14
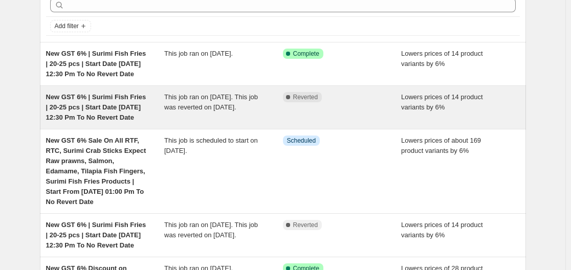
scroll to position [102, 0]
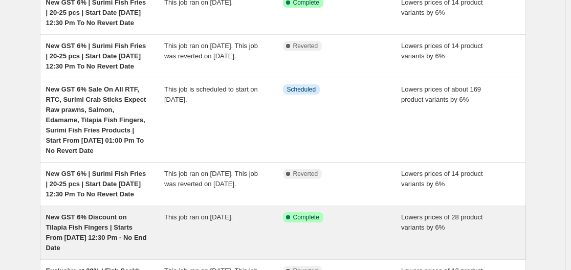
click at [105, 222] on div "New GST 6% Discount on Tilapia Fish Fingers | Starts From [DATE] 12:30 Pm - No …" at bounding box center [105, 232] width 119 height 41
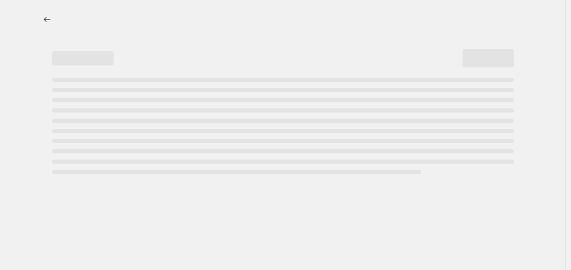
select select "percentage"
select select "no_change"
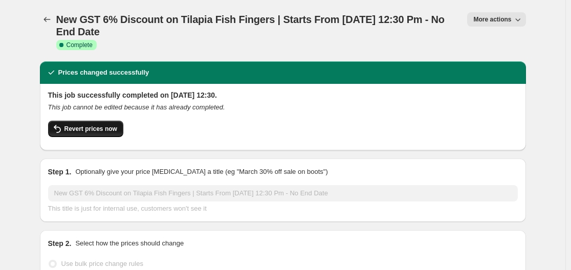
click at [111, 129] on span "Revert prices now" at bounding box center [90, 129] width 53 height 8
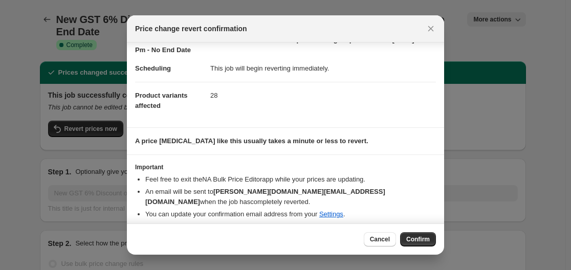
scroll to position [24, 0]
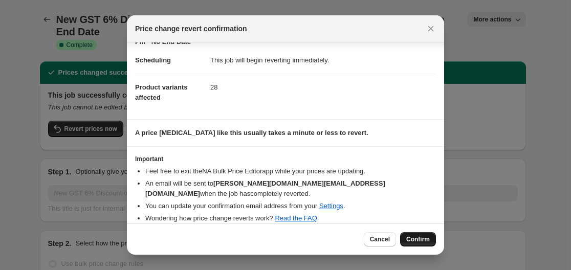
click at [421, 235] on button "Confirm" at bounding box center [418, 239] width 36 height 14
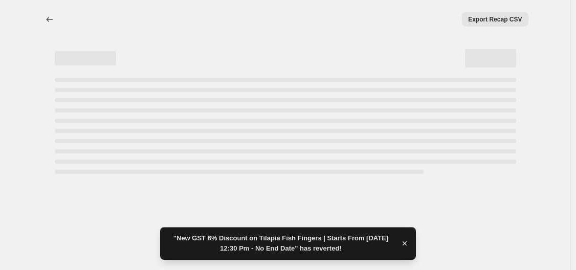
select select "percentage"
select select "no_change"
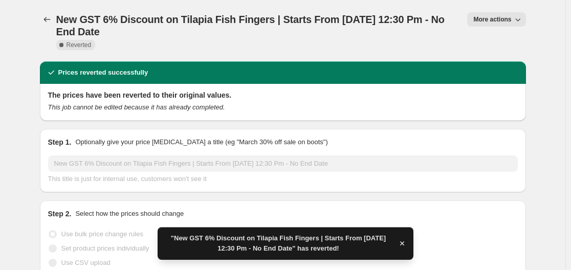
click at [480, 21] on span "More actions" at bounding box center [492, 19] width 38 height 8
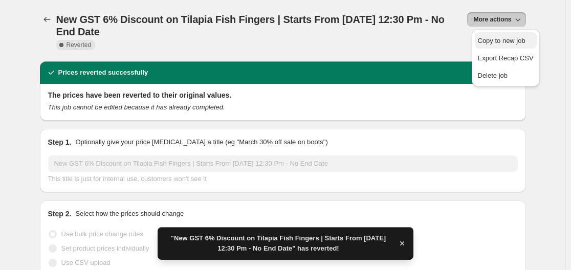
click at [495, 39] on span "Copy to new job" at bounding box center [502, 41] width 48 height 8
select select "percentage"
select select "no_change"
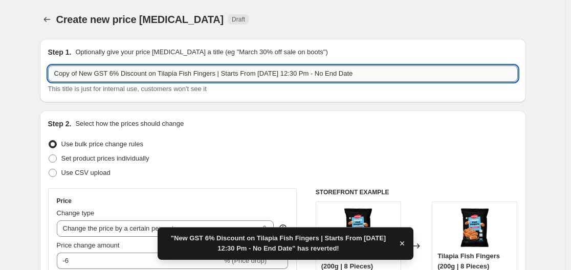
click at [81, 72] on input "Copy of New GST 6% Discount on Tilapia Fish Fingers | Starts From [DATE] 12:30 …" at bounding box center [282, 73] width 469 height 16
type input "New GST 6% Discount on Tilapia Fish Fingers | Starts From [DATE] 12:30 Pm - No …"
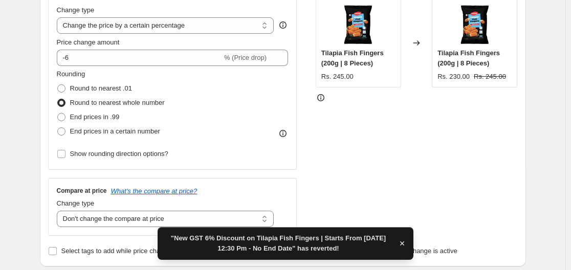
scroll to position [205, 0]
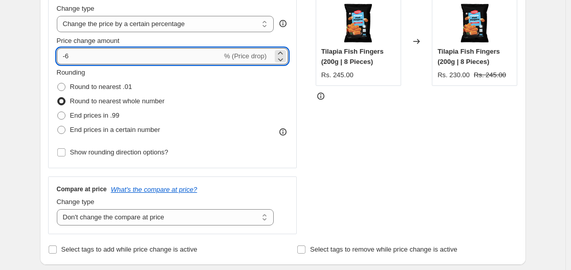
click at [83, 60] on input "-6" at bounding box center [139, 56] width 165 height 16
type input "-7"
click at [164, 36] on div "Price change amount" at bounding box center [173, 41] width 232 height 10
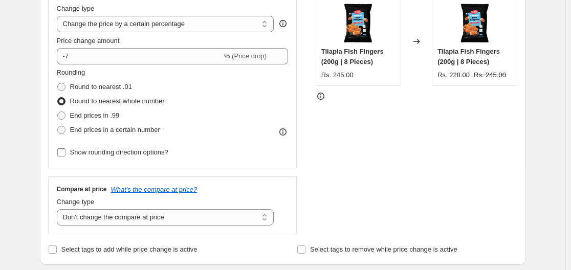
click at [109, 153] on span "Show rounding direction options?" at bounding box center [119, 152] width 98 height 8
click at [65, 153] on input "Show rounding direction options?" at bounding box center [61, 152] width 8 height 8
checkbox input "true"
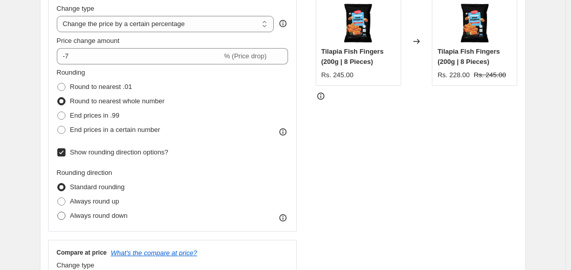
click at [108, 214] on span "Always round down" at bounding box center [99, 216] width 58 height 8
click at [58, 212] on input "Always round down" at bounding box center [57, 212] width 1 height 1
radio input "true"
click at [95, 188] on span "Standard rounding" at bounding box center [97, 187] width 55 height 8
click at [58, 184] on input "Standard rounding" at bounding box center [57, 183] width 1 height 1
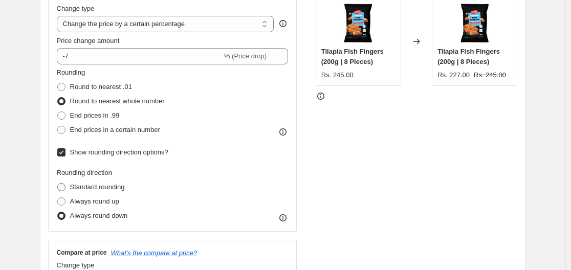
radio input "true"
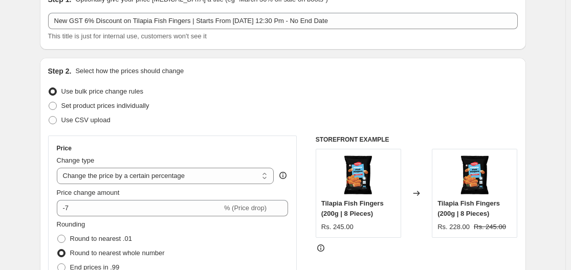
scroll to position [51, 0]
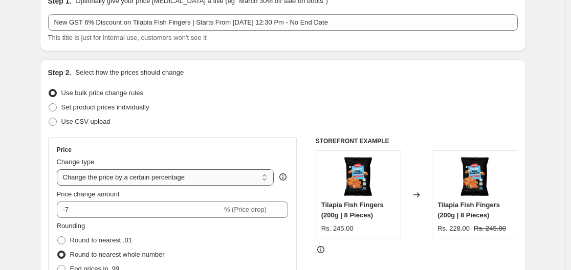
click at [200, 177] on select "Change the price to a certain amount Change the price by a certain amount Chang…" at bounding box center [165, 177] width 217 height 16
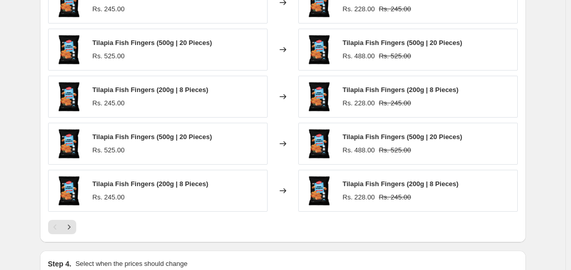
scroll to position [847, 0]
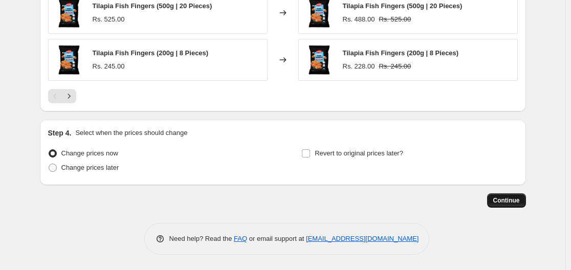
click at [517, 201] on span "Continue" at bounding box center [506, 200] width 27 height 8
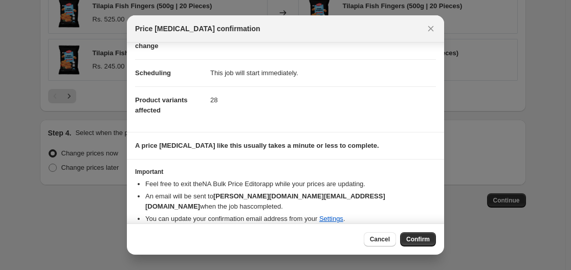
scroll to position [76, 0]
click at [413, 238] on span "Confirm" at bounding box center [418, 239] width 24 height 8
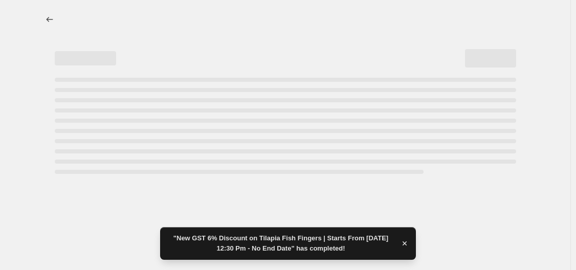
select select "percentage"
select select "no_change"
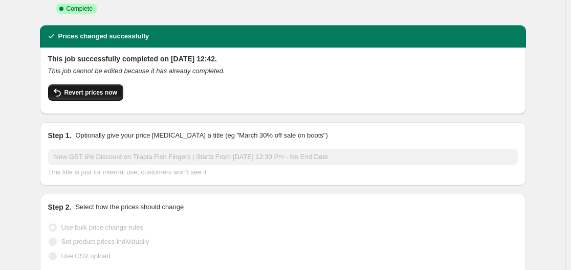
scroll to position [102, 0]
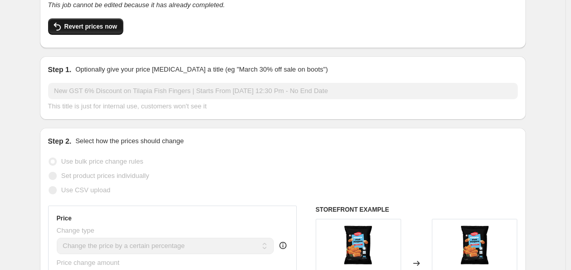
click at [96, 26] on span "Revert prices now" at bounding box center [90, 26] width 53 height 8
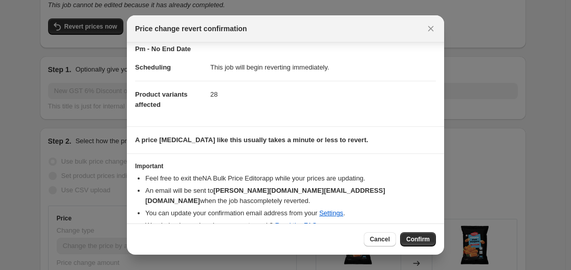
scroll to position [24, 0]
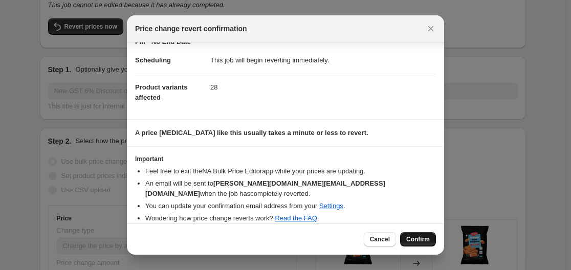
click at [411, 238] on span "Confirm" at bounding box center [418, 239] width 24 height 8
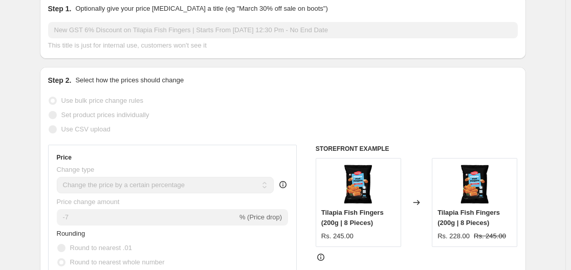
scroll to position [0, 0]
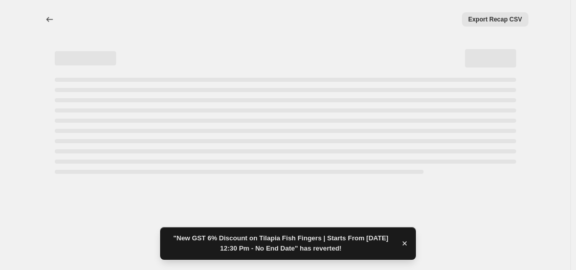
select select "percentage"
select select "no_change"
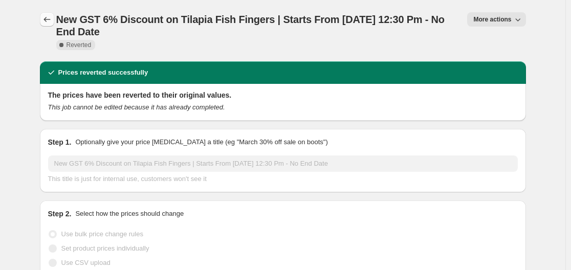
click at [48, 21] on icon "Price change jobs" at bounding box center [46, 19] width 7 height 5
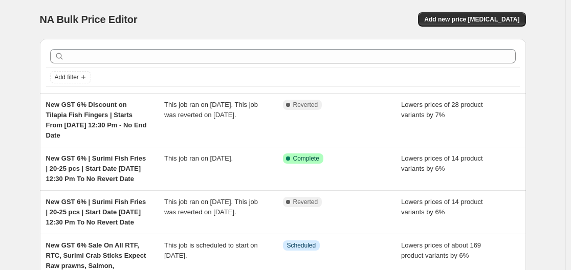
scroll to position [51, 0]
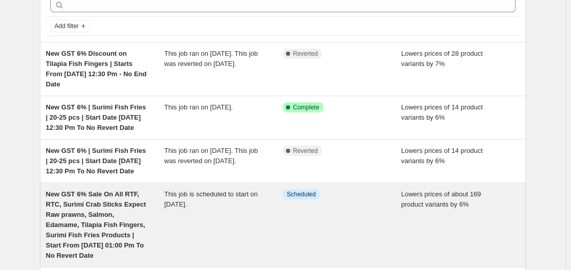
click at [128, 205] on span "New GST 6% Sale On All RTF, RTC, Surimi Crab Sticks Expect Raw prawns, Salmon, …" at bounding box center [96, 224] width 100 height 69
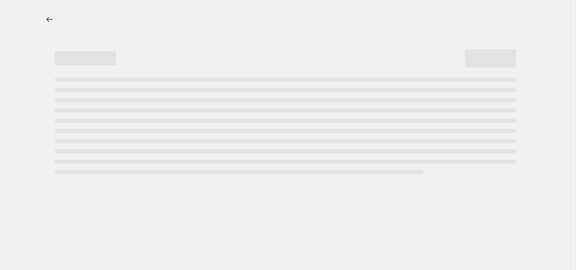
select select "percentage"
select select "no_change"
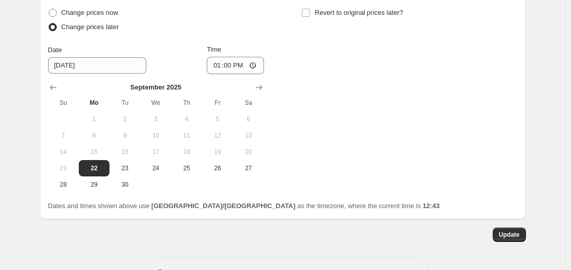
scroll to position [954, 0]
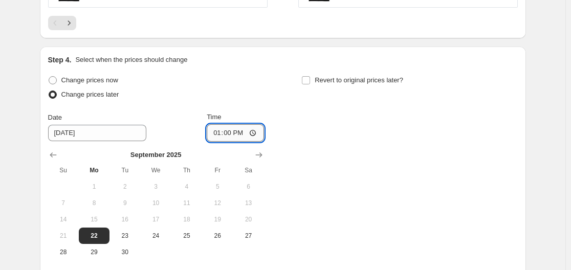
click at [242, 132] on input "13:00" at bounding box center [235, 132] width 57 height 17
click at [252, 131] on input "13:00" at bounding box center [235, 132] width 57 height 17
click at [339, 140] on div "Change prices now Change prices later Date [DATE] Time 13:[DATE] Mo Tu We Th Fr…" at bounding box center [282, 166] width 469 height 187
type input "13:30"
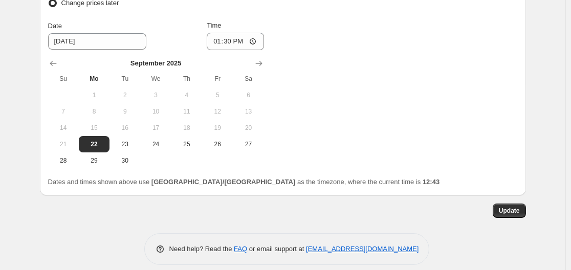
scroll to position [1056, 0]
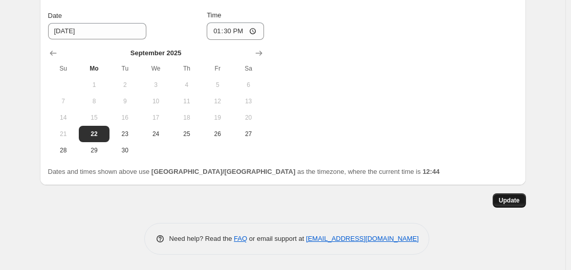
click at [510, 201] on span "Update" at bounding box center [508, 200] width 21 height 8
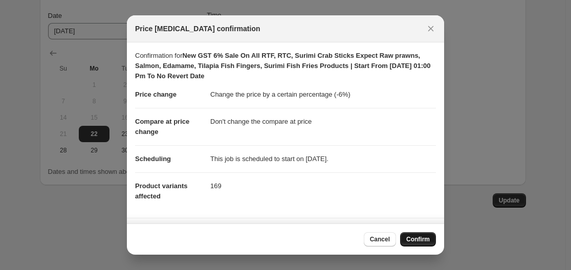
click at [417, 242] on span "Confirm" at bounding box center [418, 239] width 24 height 8
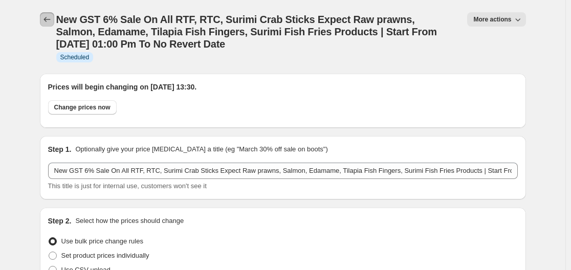
click at [43, 24] on button "Price change jobs" at bounding box center [47, 19] width 14 height 14
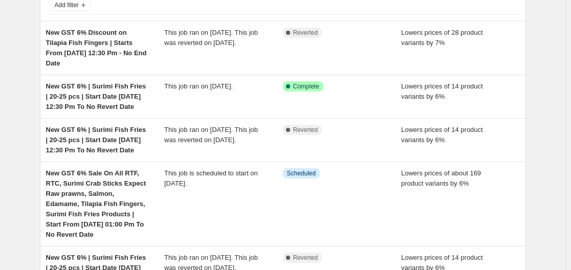
scroll to position [102, 0]
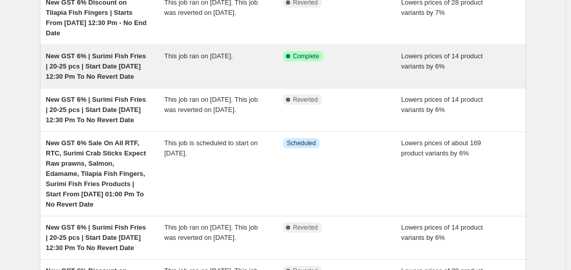
click at [134, 56] on span "New GST 6% | Surimi Fish Fries | 20-25 pcs | Start Date [DATE] 12:30 Pm To No R…" at bounding box center [96, 66] width 100 height 28
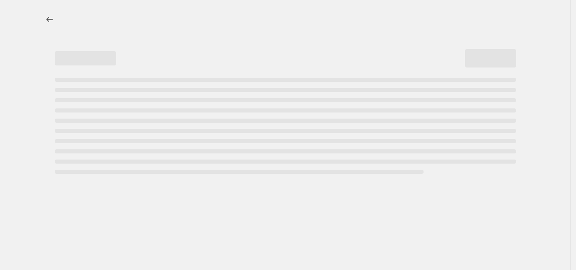
select select "percentage"
select select "no_change"
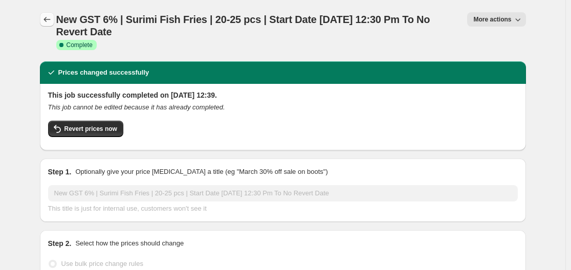
click at [43, 17] on button "Price change jobs" at bounding box center [47, 19] width 14 height 14
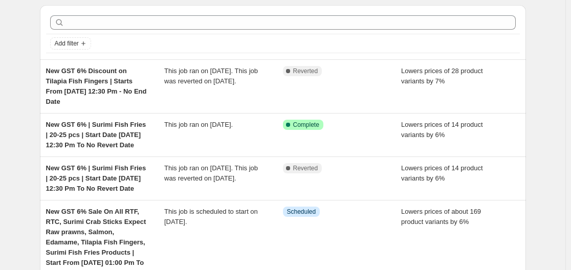
scroll to position [51, 0]
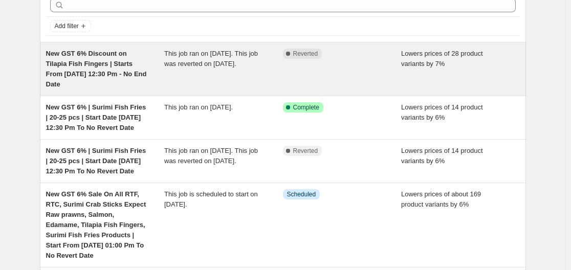
click at [129, 67] on span "New GST 6% Discount on Tilapia Fish Fingers | Starts From [DATE] 12:30 Pm - No …" at bounding box center [96, 69] width 101 height 38
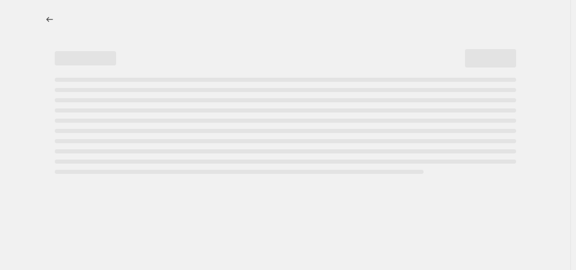
select select "percentage"
select select "no_change"
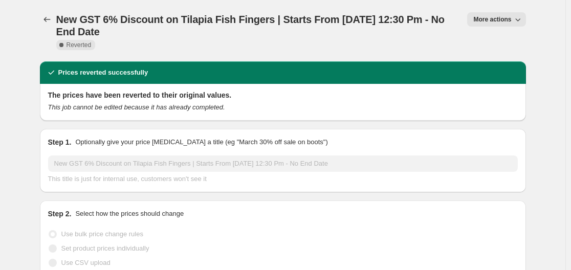
click at [480, 19] on span "More actions" at bounding box center [492, 19] width 38 height 8
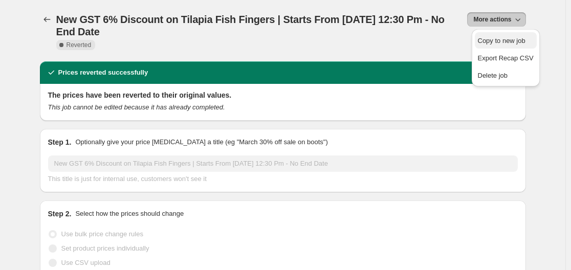
click at [478, 42] on span "Copy to new job" at bounding box center [502, 41] width 48 height 8
select select "percentage"
select select "no_change"
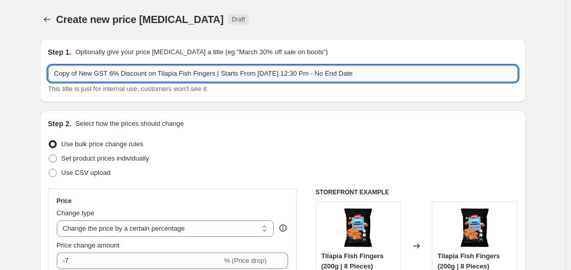
click at [81, 75] on input "Copy of New GST 6% Discount on Tilapia Fish Fingers | Starts From [DATE] 12:30 …" at bounding box center [282, 73] width 469 height 16
type input "New GST 6% Discount on Tilapia Fish Fingers | Starts From [DATE] 12:30 Pm - No …"
click at [370, 51] on div "Step 1. Optionally give your price [MEDICAL_DATA] a title (eg "March 30% off sa…" at bounding box center [282, 52] width 469 height 10
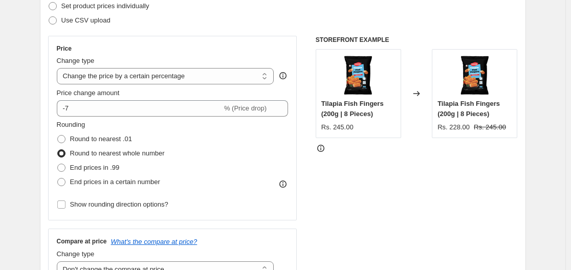
scroll to position [153, 0]
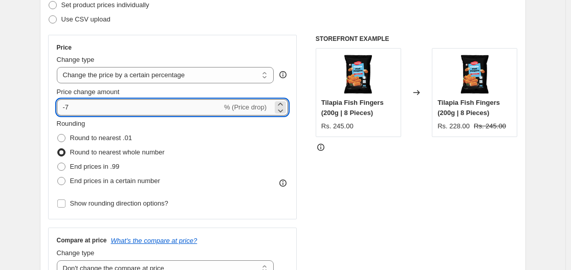
click at [148, 108] on input "-7" at bounding box center [139, 107] width 165 height 16
type input "-6"
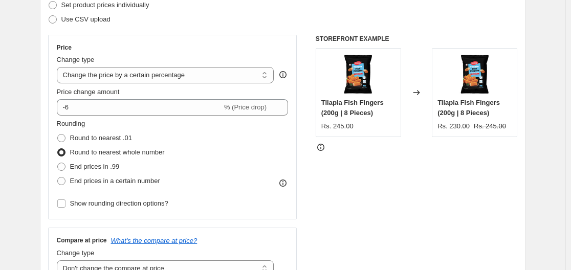
click at [161, 85] on div "Price Change type Change the price to a certain amount Change the price by a ce…" at bounding box center [173, 126] width 232 height 167
click at [117, 204] on span "Show rounding direction options?" at bounding box center [119, 203] width 98 height 8
click at [65, 204] on input "Show rounding direction options?" at bounding box center [61, 203] width 8 height 8
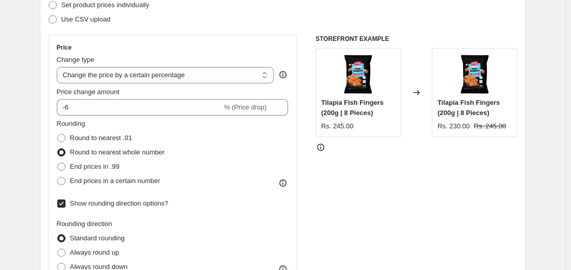
click at [63, 201] on input "Show rounding direction options?" at bounding box center [61, 203] width 8 height 8
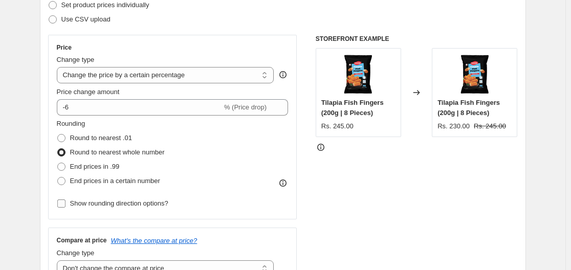
click at [63, 201] on input "Show rounding direction options?" at bounding box center [61, 203] width 8 height 8
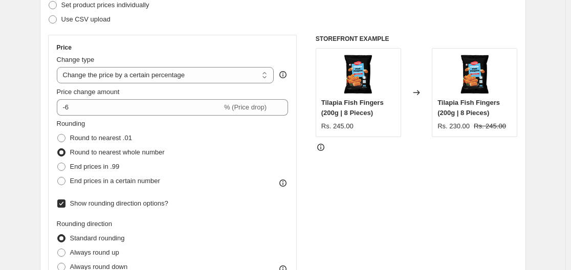
click at [63, 201] on input "Show rounding direction options?" at bounding box center [61, 203] width 8 height 8
checkbox input "false"
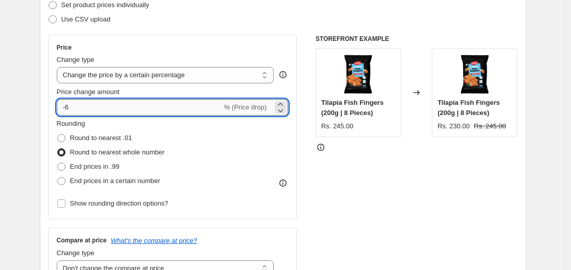
click at [103, 107] on input "-6" at bounding box center [139, 107] width 165 height 16
type input "-7"
click at [140, 91] on div "Price change amount" at bounding box center [173, 92] width 232 height 10
click at [115, 108] on input "-7" at bounding box center [139, 107] width 165 height 16
type input "-6"
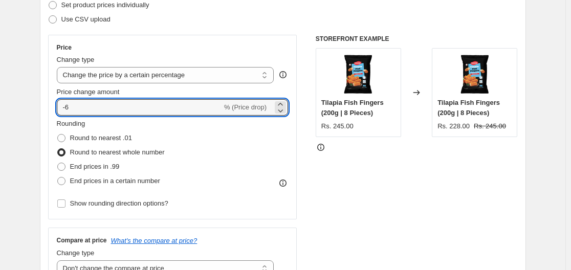
click at [146, 91] on div "Price change amount" at bounding box center [173, 92] width 232 height 10
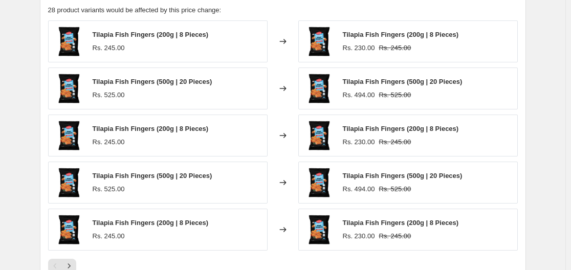
scroll to position [784, 0]
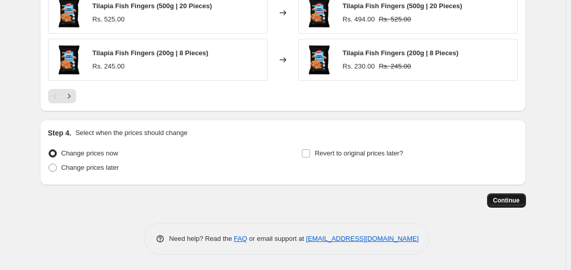
click at [509, 205] on button "Continue" at bounding box center [506, 200] width 39 height 14
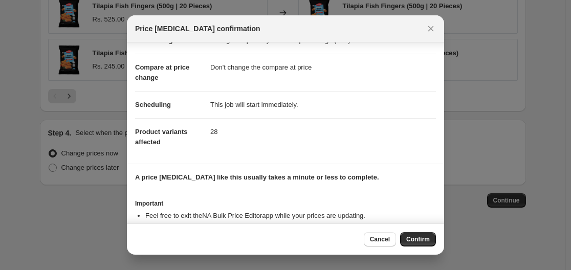
scroll to position [76, 0]
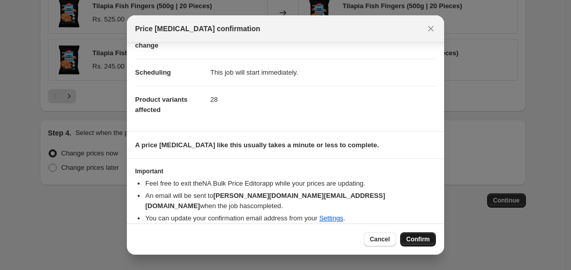
click at [415, 239] on span "Confirm" at bounding box center [418, 239] width 24 height 8
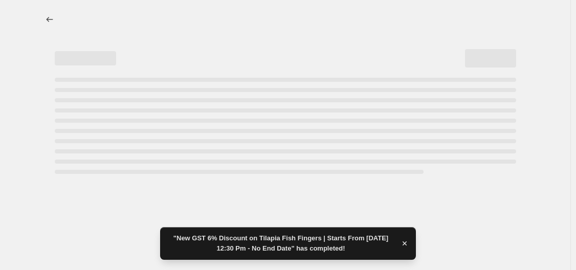
select select "percentage"
select select "no_change"
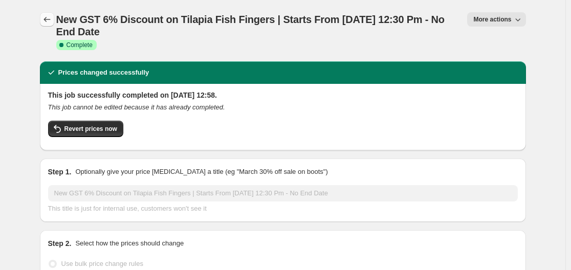
click at [52, 18] on icon "Price change jobs" at bounding box center [47, 19] width 10 height 10
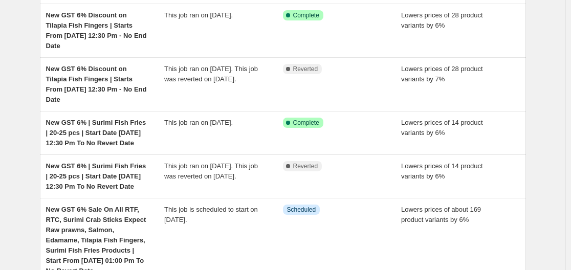
scroll to position [102, 0]
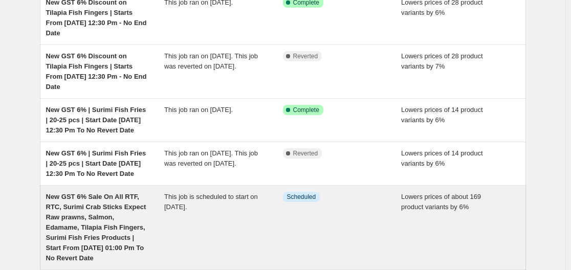
click at [119, 205] on span "New GST 6% Sale On All RTF, RTC, Surimi Crab Sticks Expect Raw prawns, Salmon, …" at bounding box center [96, 227] width 100 height 69
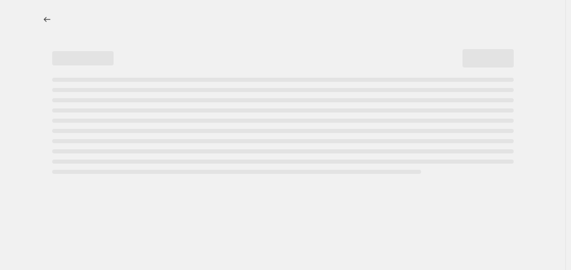
select select "percentage"
select select "no_change"
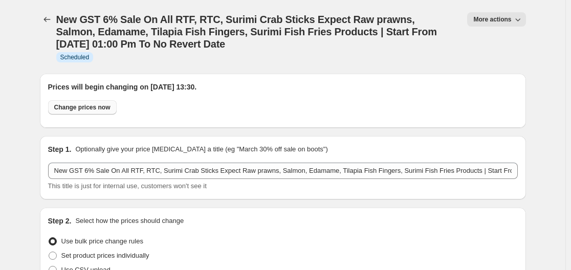
click at [98, 111] on span "Change prices now" at bounding box center [82, 107] width 56 height 8
radio input "true"
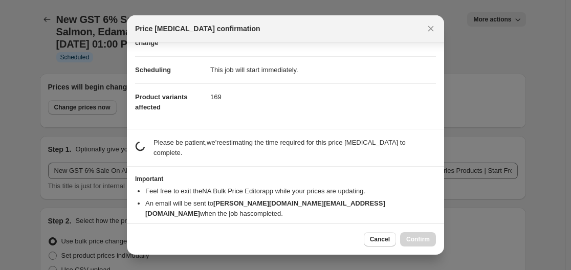
scroll to position [86, 0]
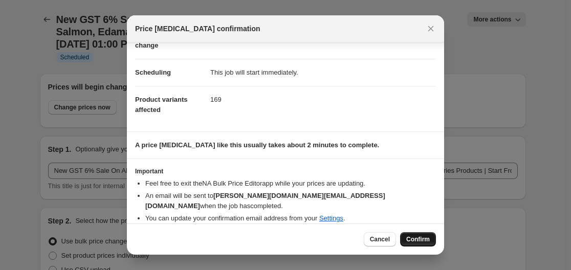
click at [411, 236] on span "Confirm" at bounding box center [418, 239] width 24 height 8
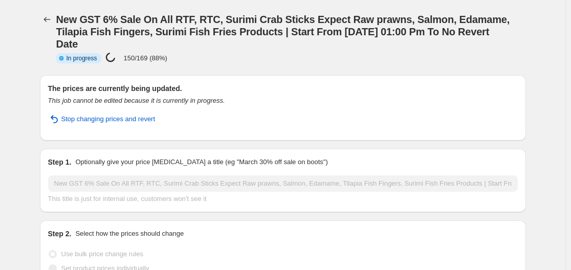
select select "percentage"
select select "no_change"
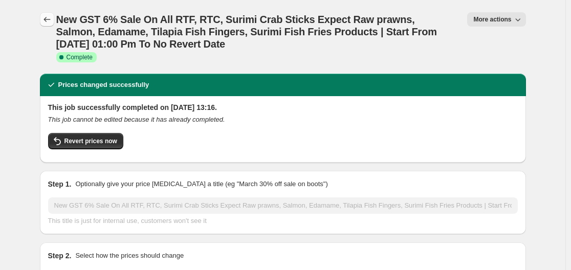
click at [46, 19] on icon "Price change jobs" at bounding box center [47, 19] width 10 height 10
